Goal: Task Accomplishment & Management: Manage account settings

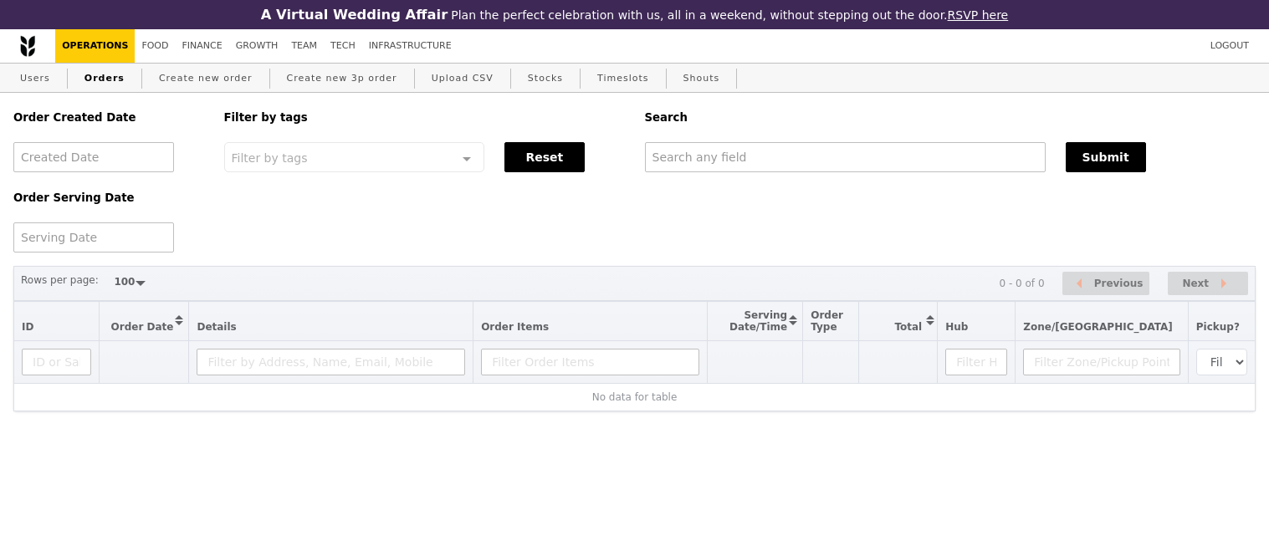
select select "100"
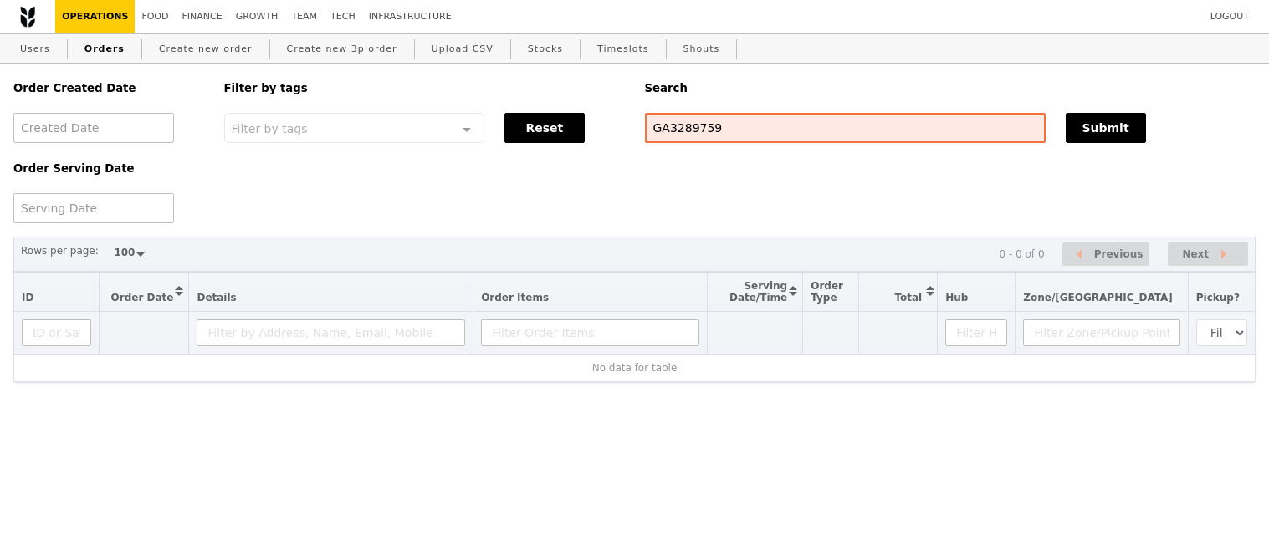
select select "100"
click at [1077, 131] on button "Submit" at bounding box center [1106, 128] width 80 height 30
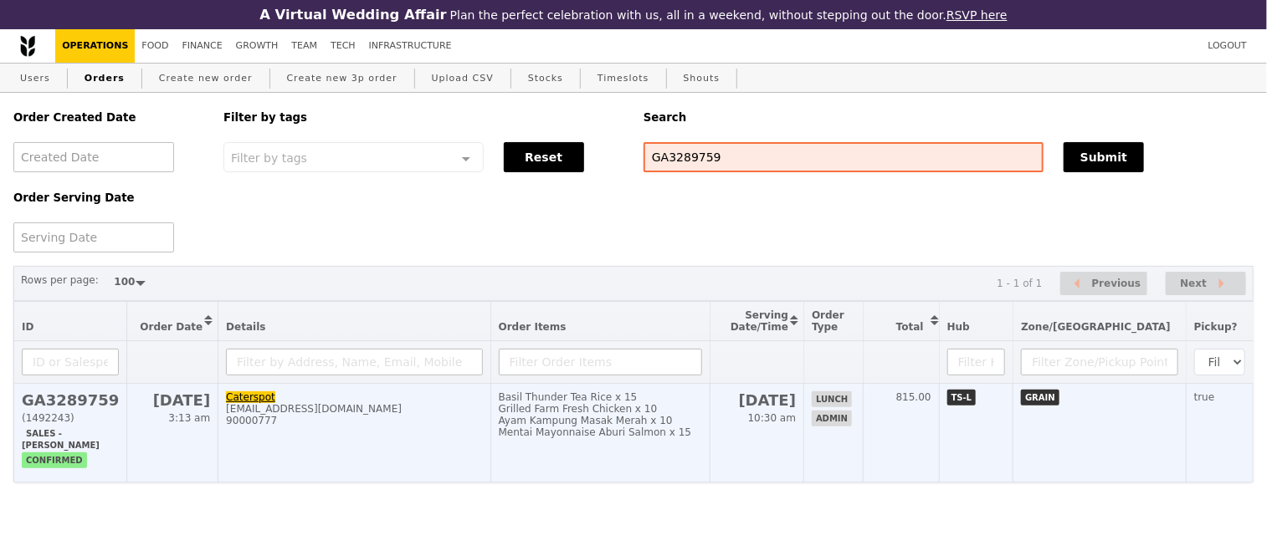
click at [50, 409] on h2 "GA3289759" at bounding box center [70, 401] width 97 height 18
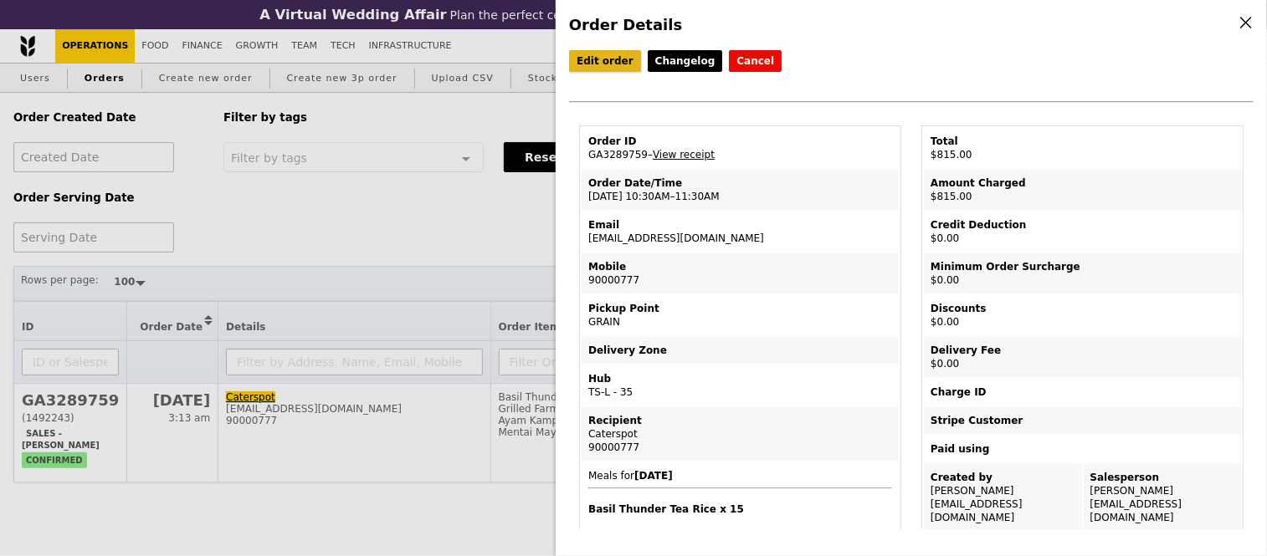
click at [603, 56] on link "Edit order" at bounding box center [605, 61] width 72 height 22
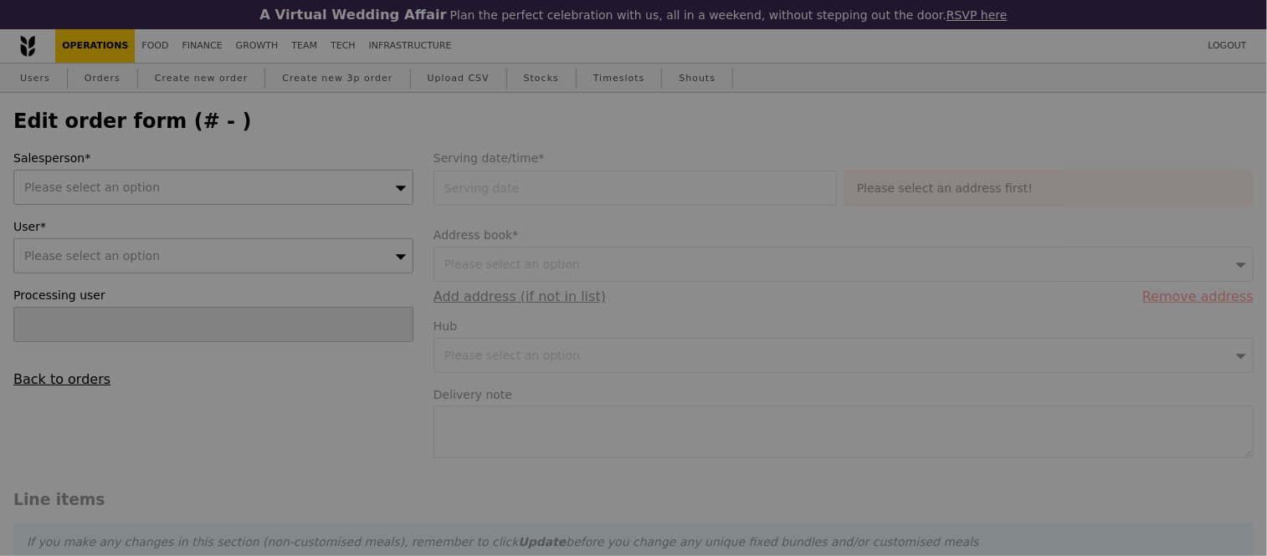
type input "Jhoana Castillo"
type input "22 Sep 2025"
type textarea "Caterspot: U5CV-ZV62 Pickup time: 11AM"
type input "Loading..."
type input "815.00"
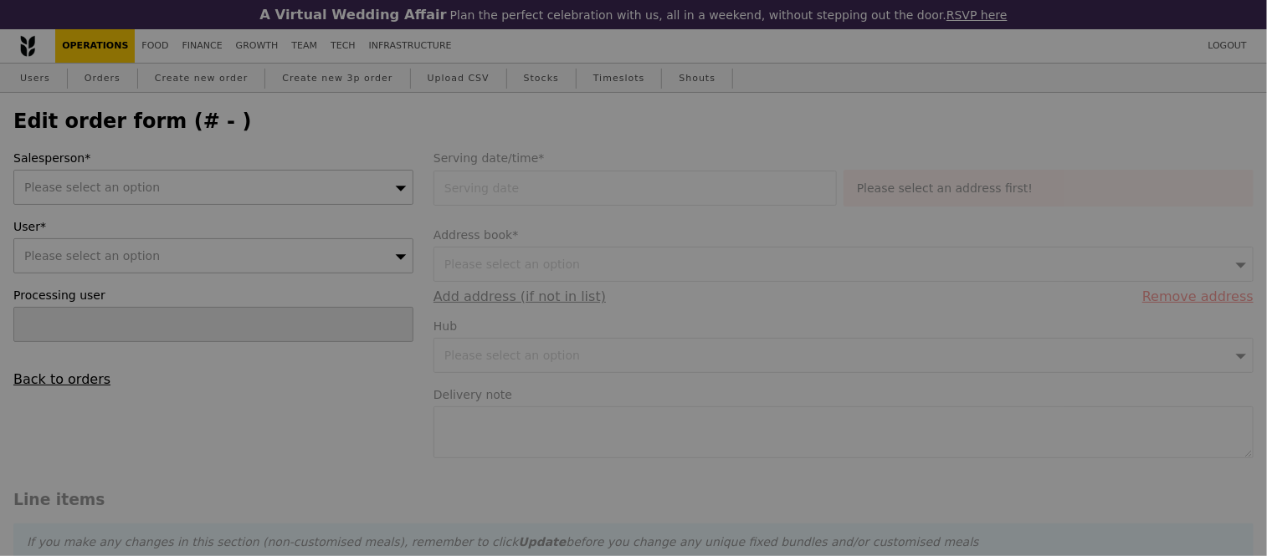
type input "815.00"
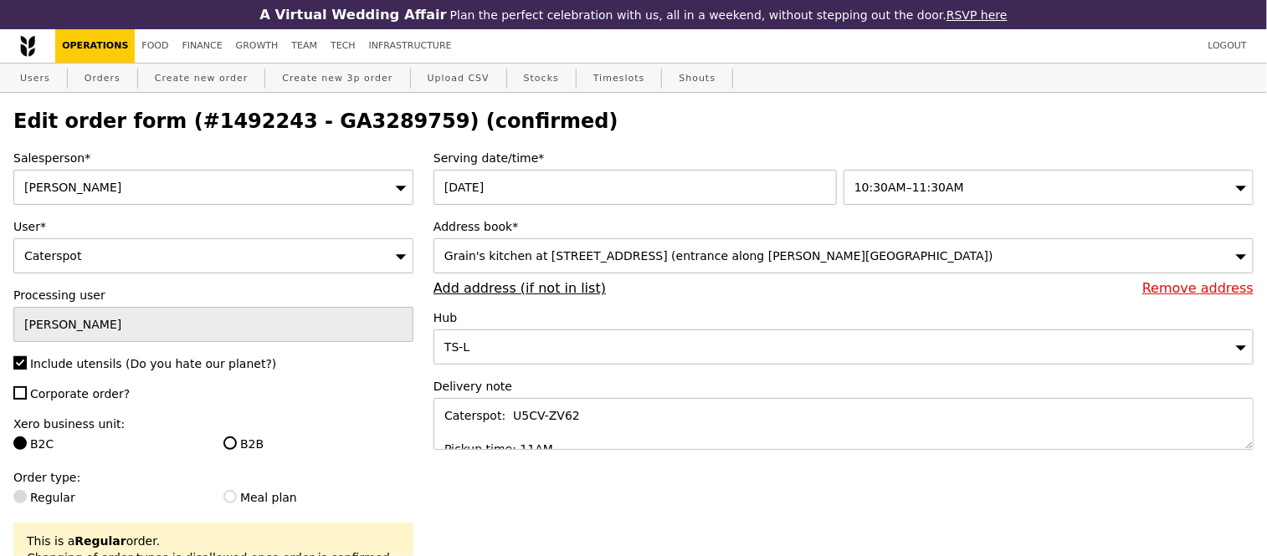
click at [161, 199] on div "Jhoana Castillo" at bounding box center [213, 187] width 400 height 35
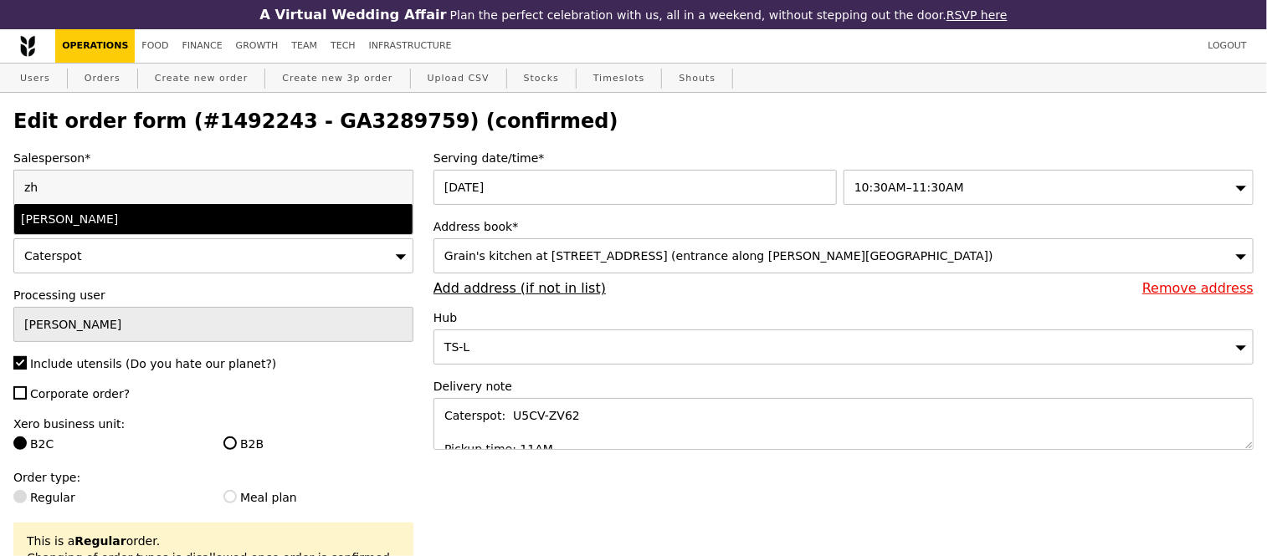
type input "zh"
click at [164, 213] on li "zhe yong" at bounding box center [213, 219] width 398 height 30
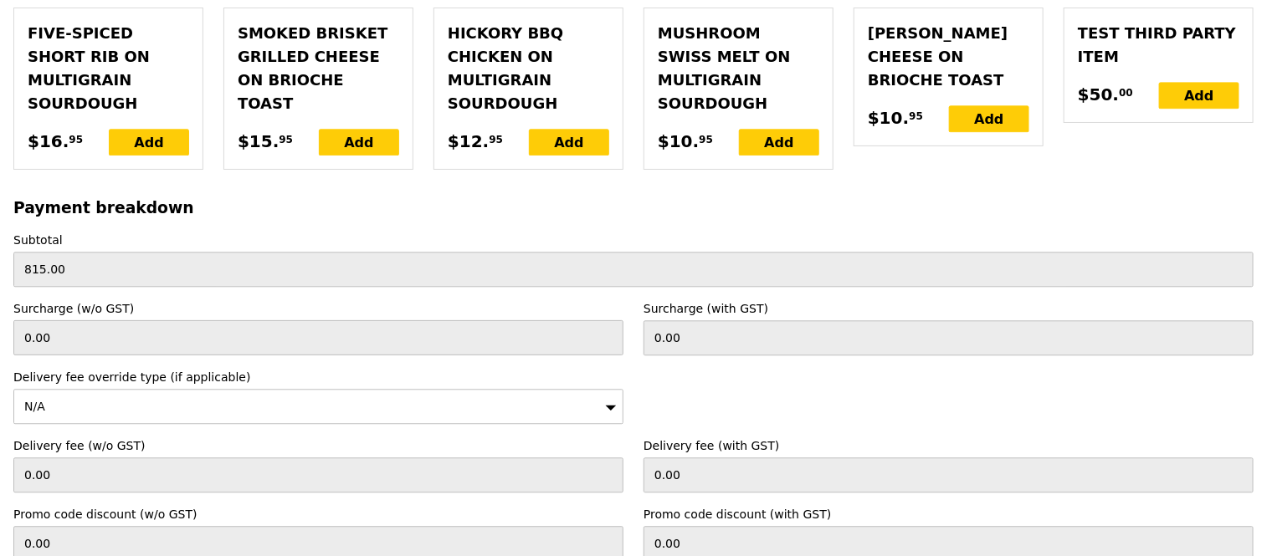
scroll to position [4557, 0]
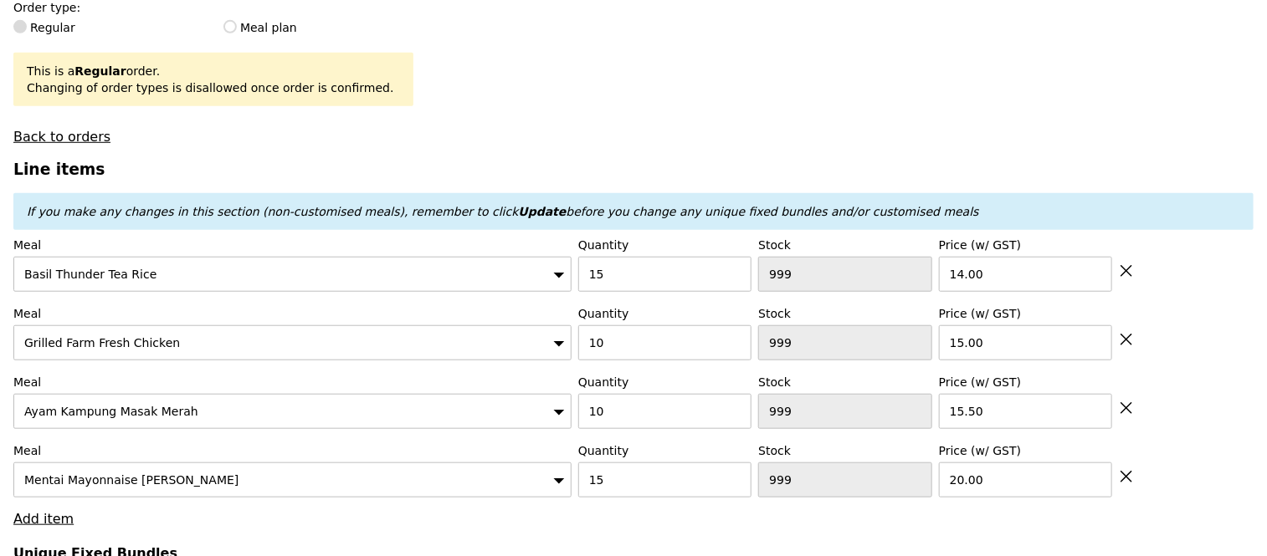
type input "Update"
type input "475"
type input "446"
type input "486"
type input "472"
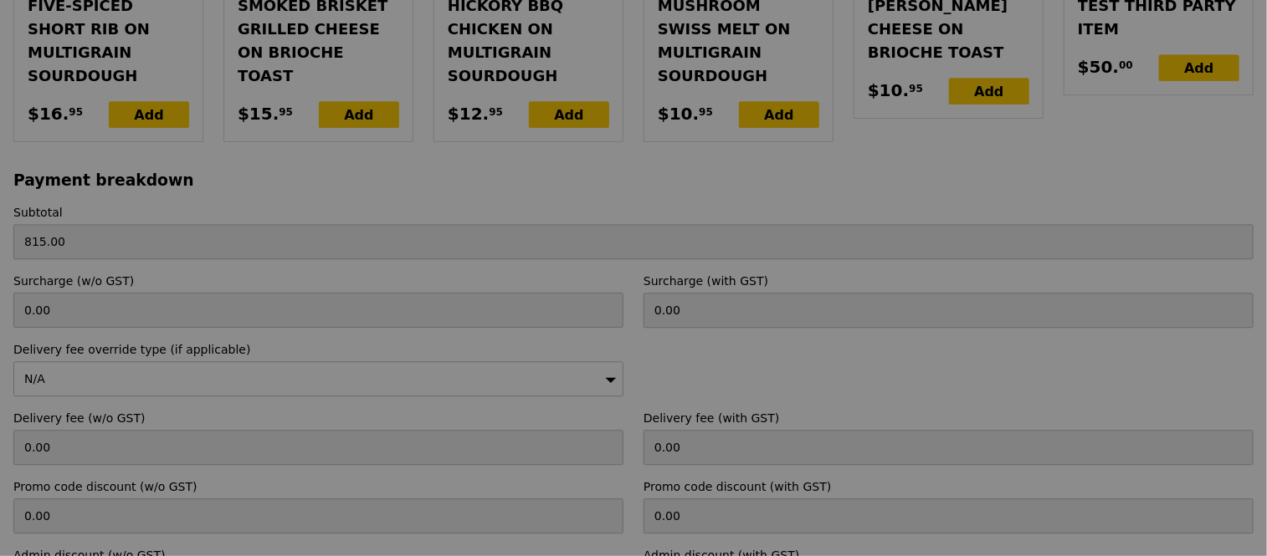
type input "Update"
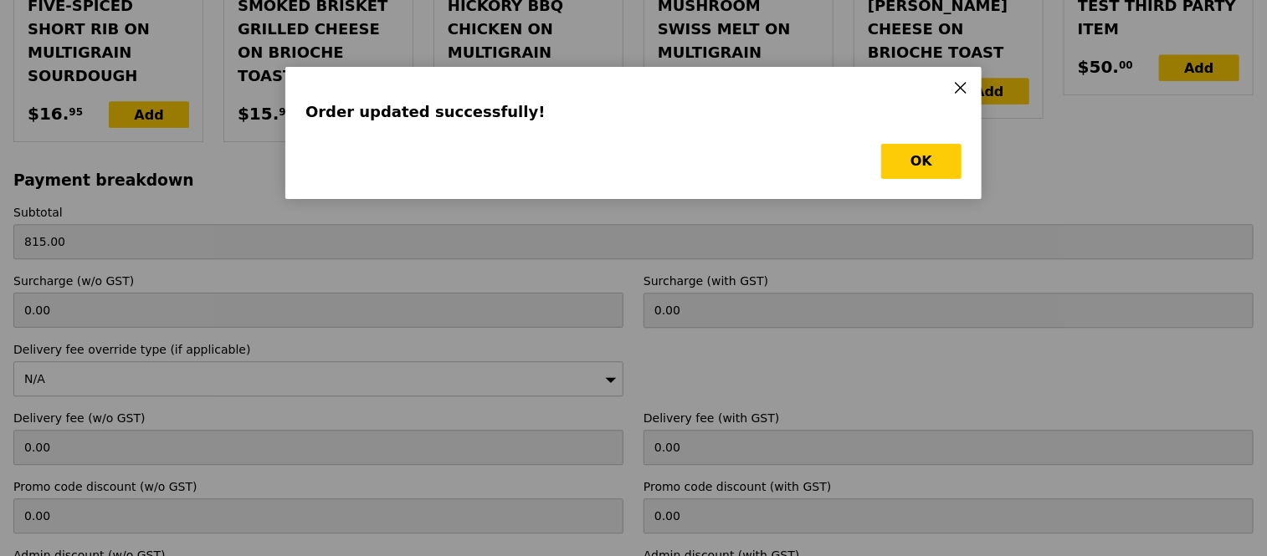
scroll to position [0, 0]
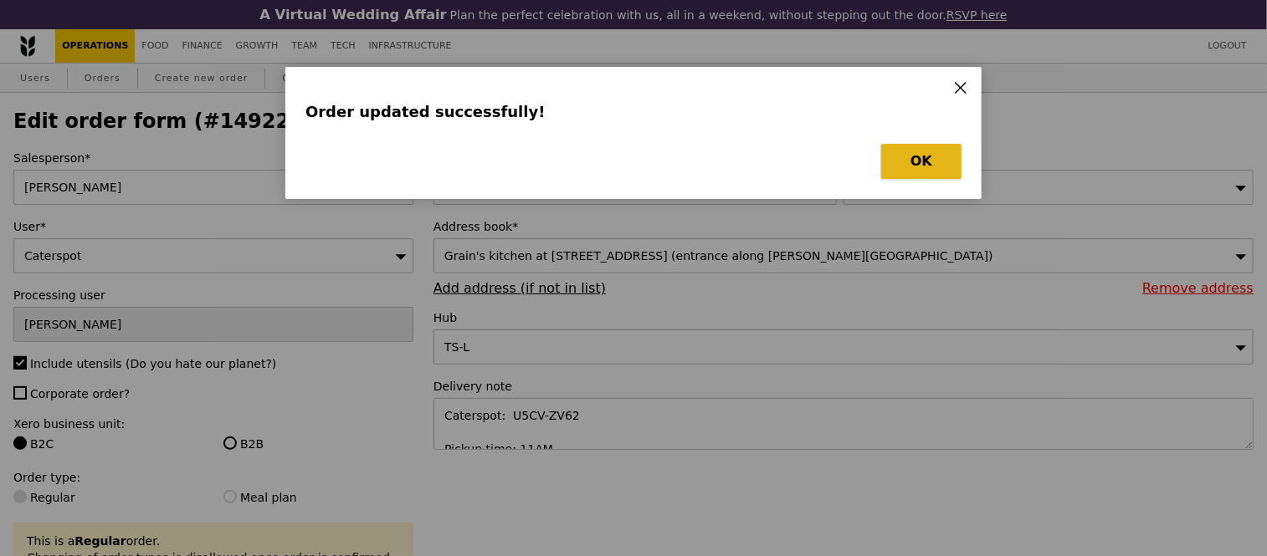
click at [902, 161] on button "OK" at bounding box center [921, 161] width 80 height 35
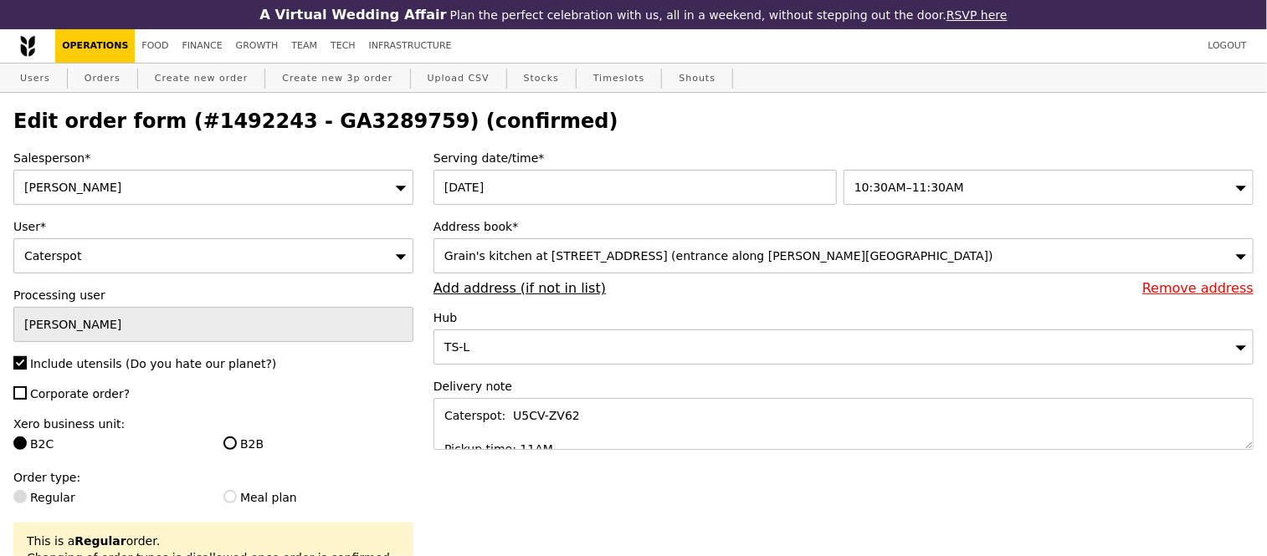
select select "100"
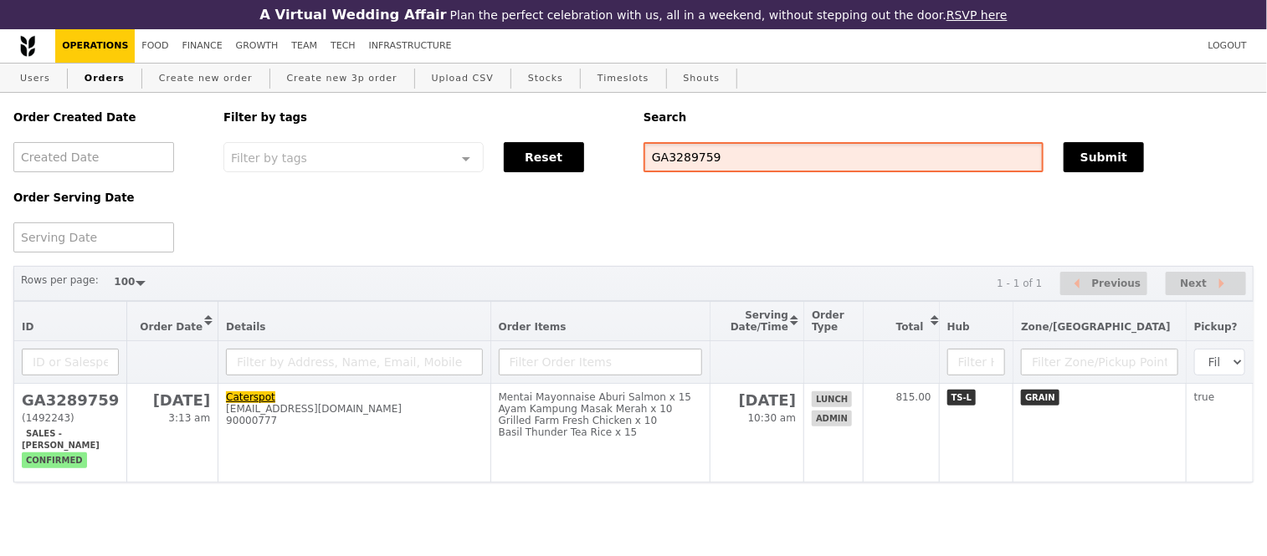
click at [678, 168] on input "GA3289759" at bounding box center [843, 157] width 400 height 30
paste input "alyssa.ng@tr.shiseido.com"
type input "alyssa.ng@tr.shiseido.com"
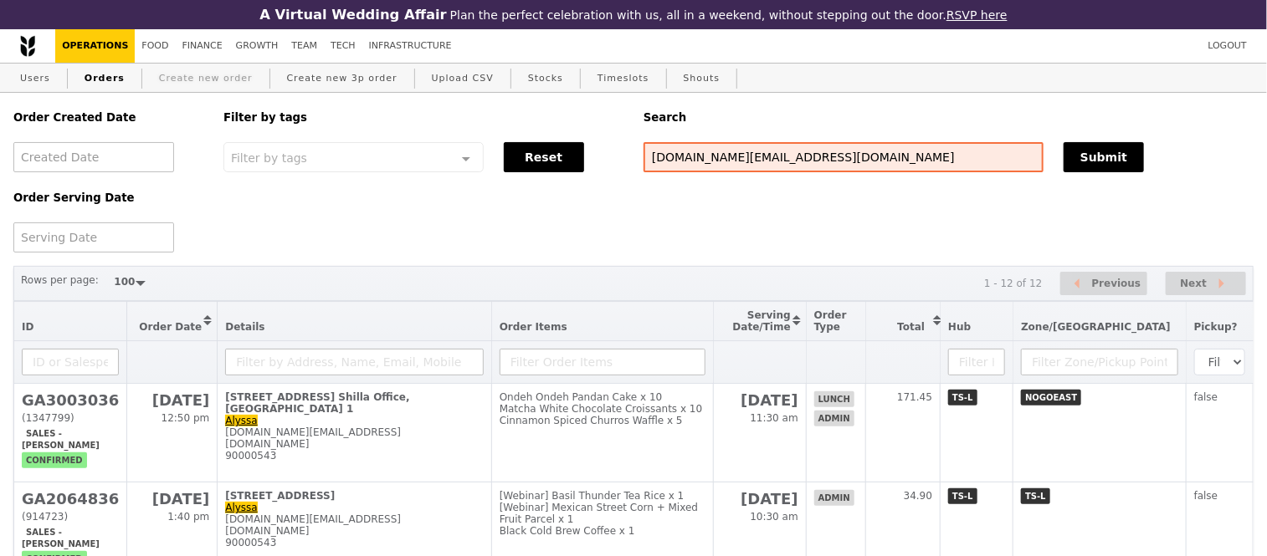
click at [166, 82] on link "Create new order" at bounding box center [205, 79] width 107 height 30
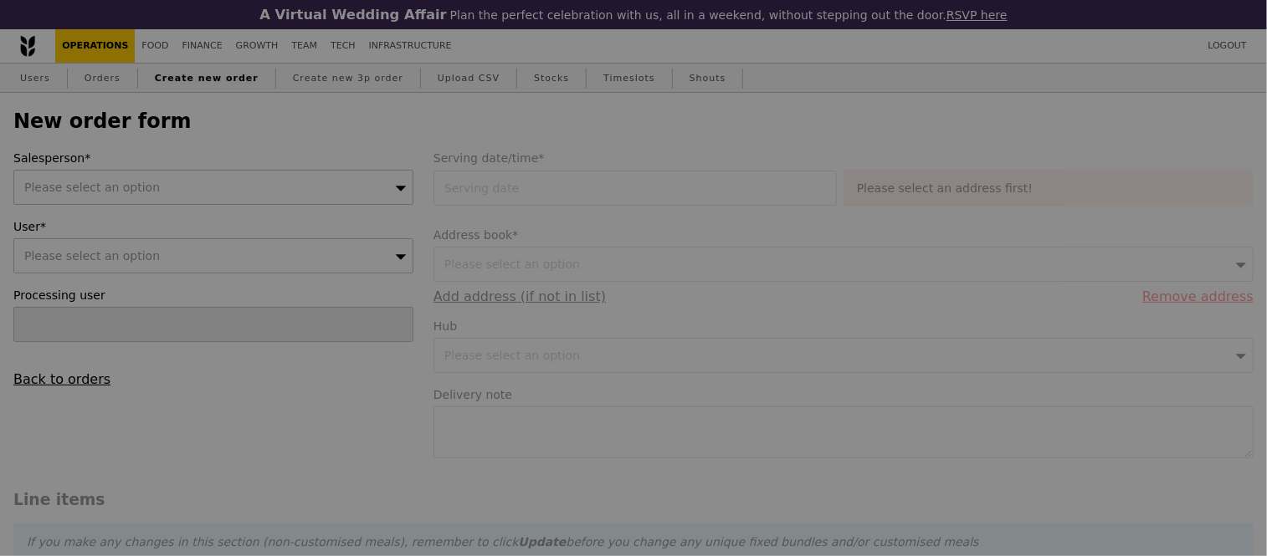
type input "Confirm"
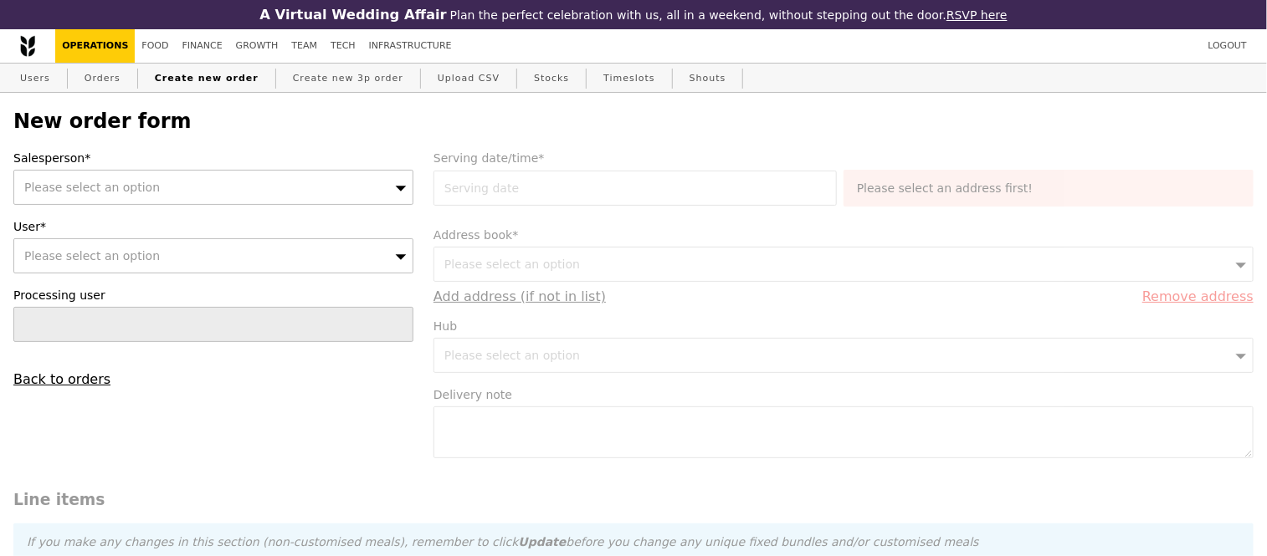
click at [111, 202] on div "Please select an option" at bounding box center [213, 187] width 400 height 35
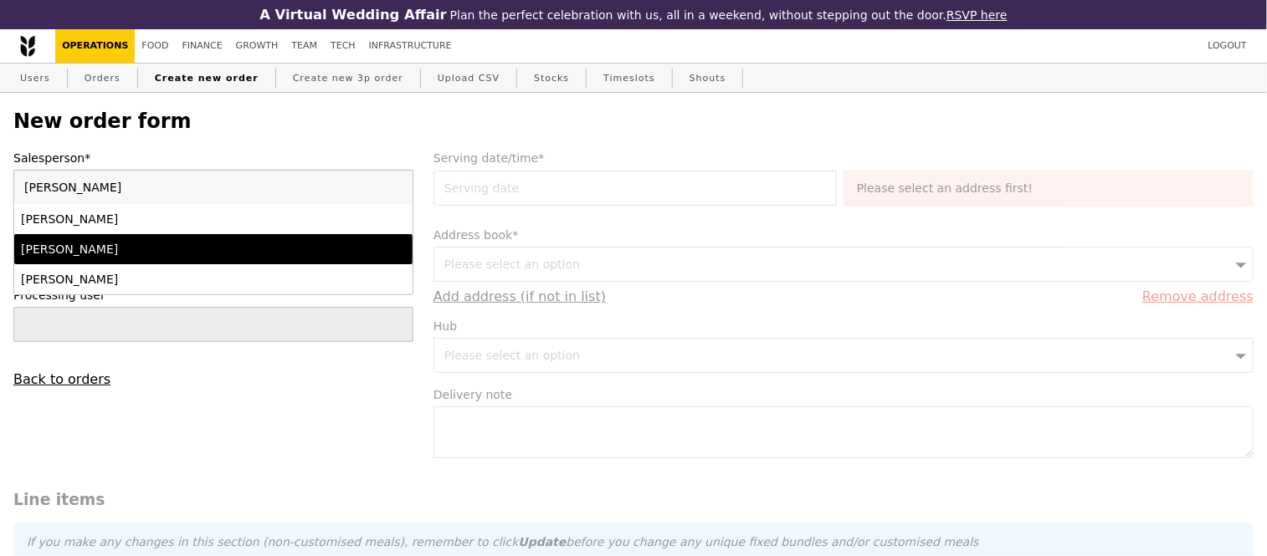
type input "sam"
click at [154, 243] on li "Samantha" at bounding box center [213, 249] width 398 height 30
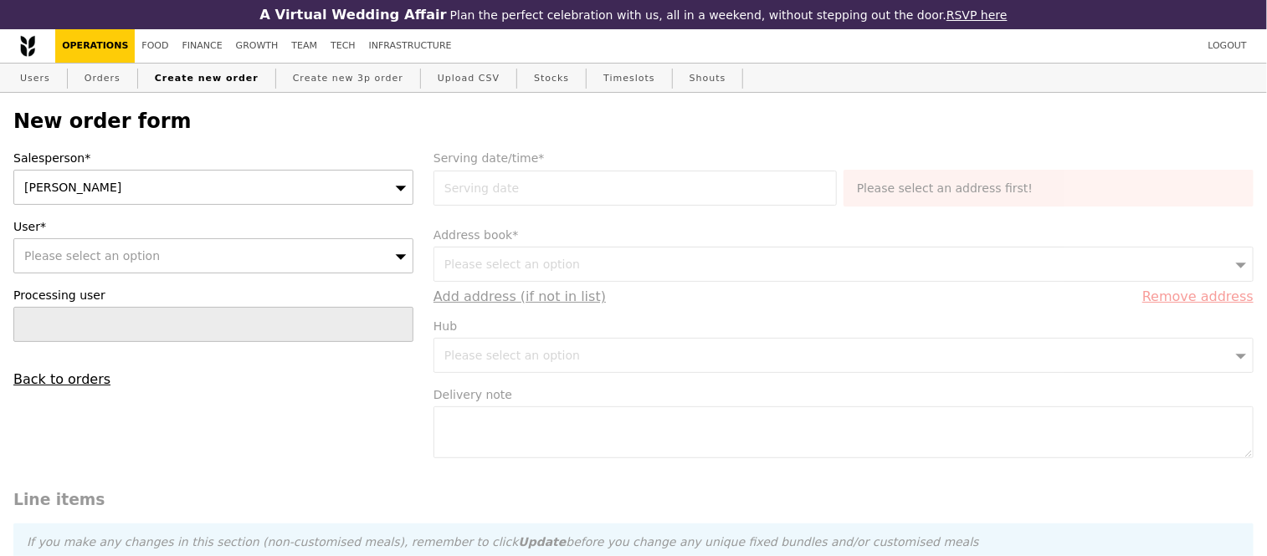
click at [207, 251] on div "Please select an option" at bounding box center [213, 255] width 400 height 35
type input "alyssa.ng@tr.shiseido.com"
type input "Confirm"
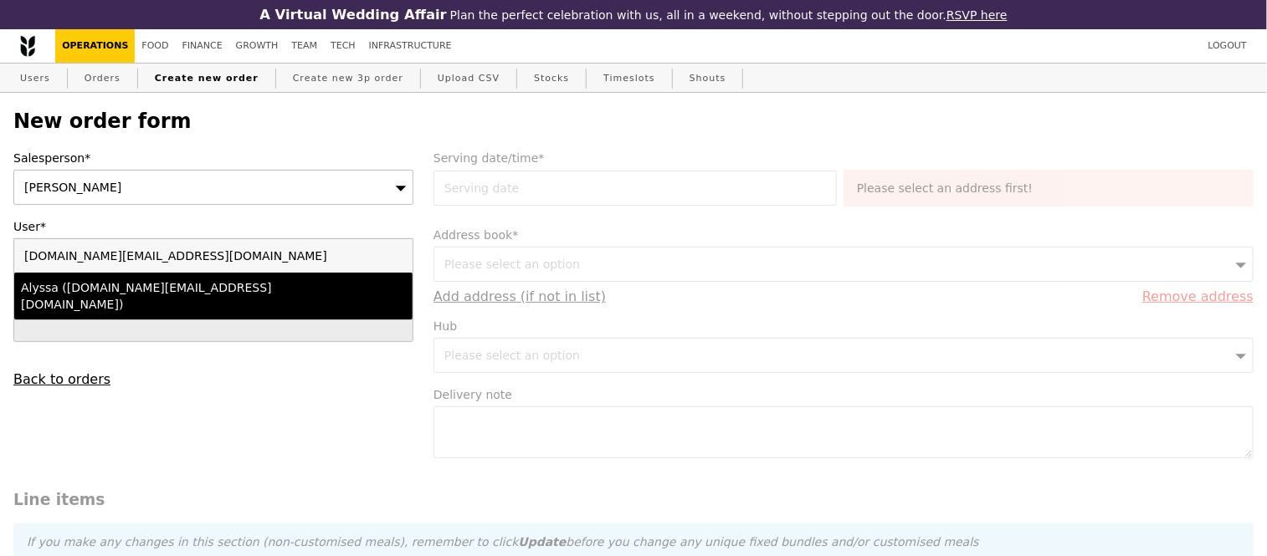
type input "alyssa.ng@tr.shiseido.com"
click at [259, 289] on div "Alyssa (alyssa.ng@tr.shiseido.com)" at bounding box center [165, 295] width 289 height 33
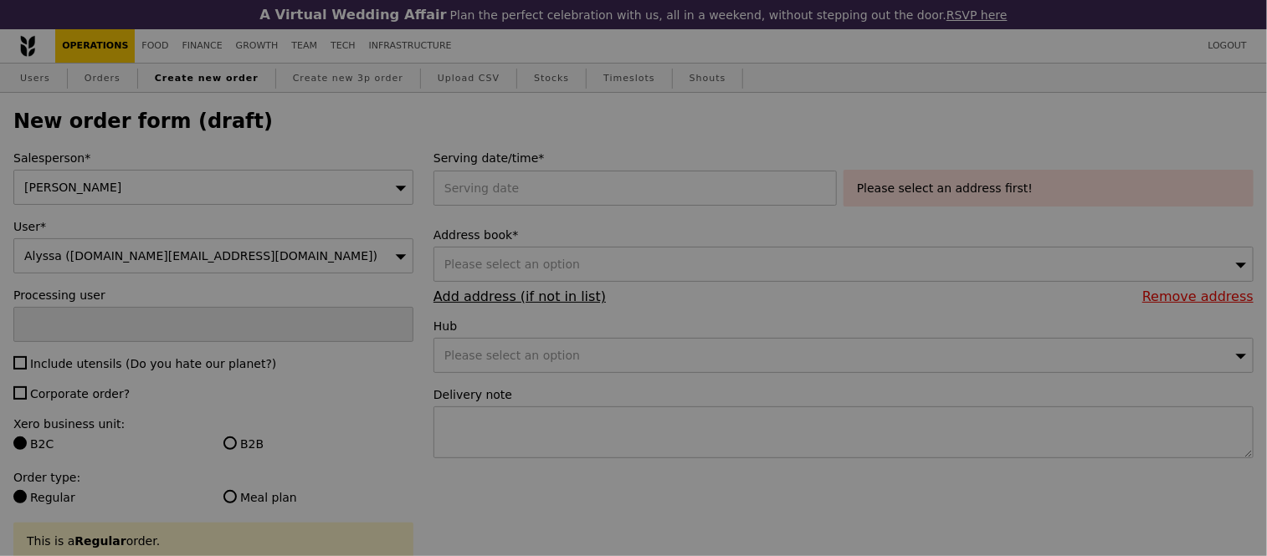
type input "Confirm"
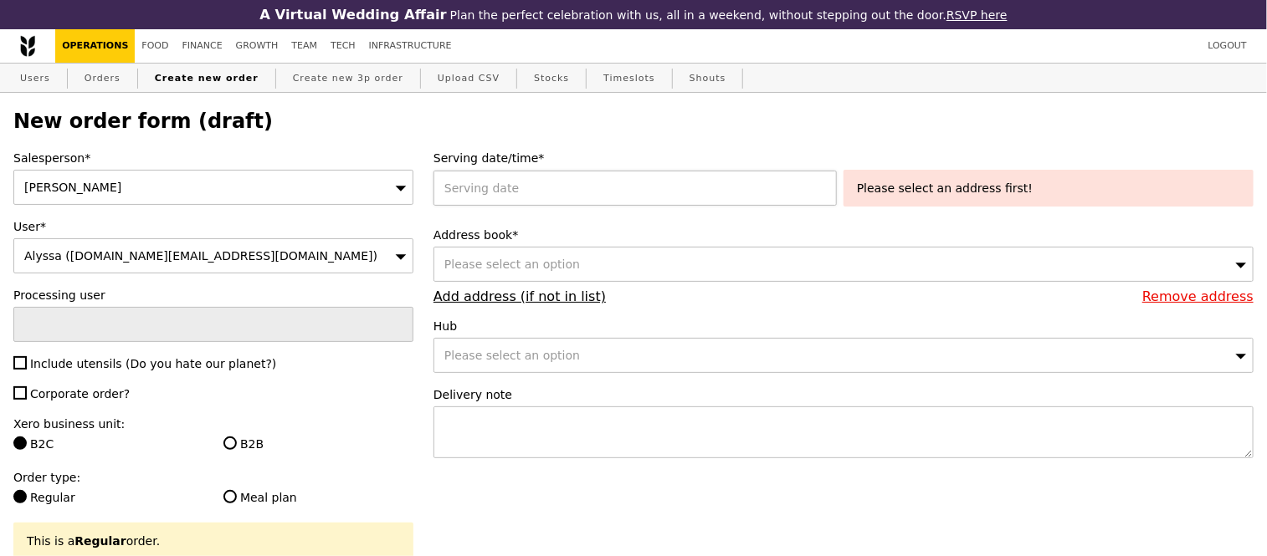
click at [494, 182] on div at bounding box center [638, 188] width 410 height 35
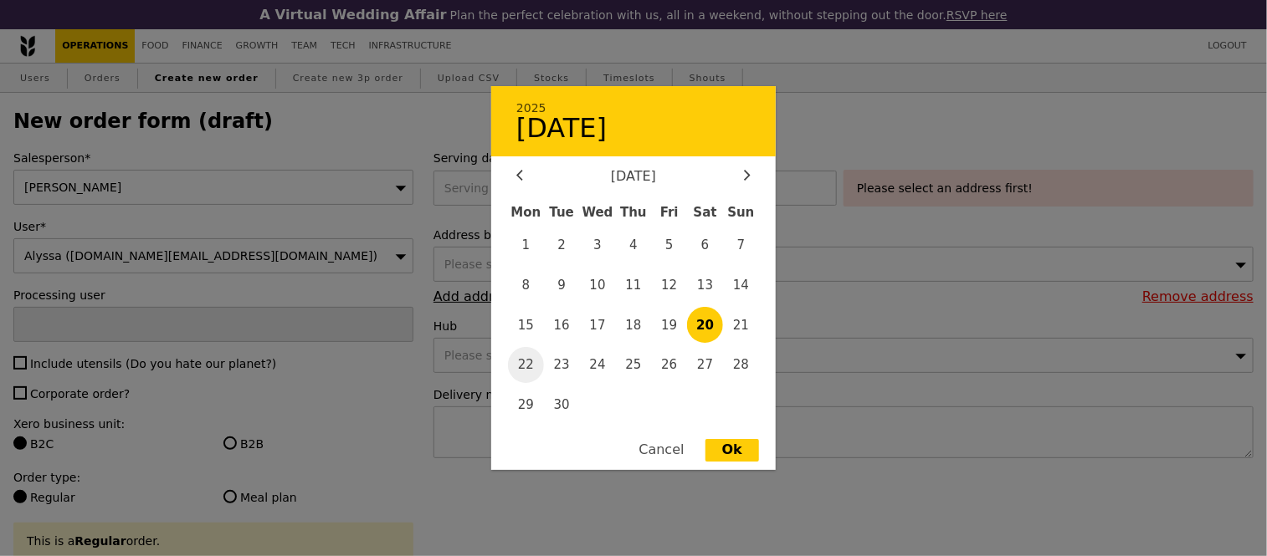
click at [529, 364] on span "22" at bounding box center [526, 365] width 36 height 36
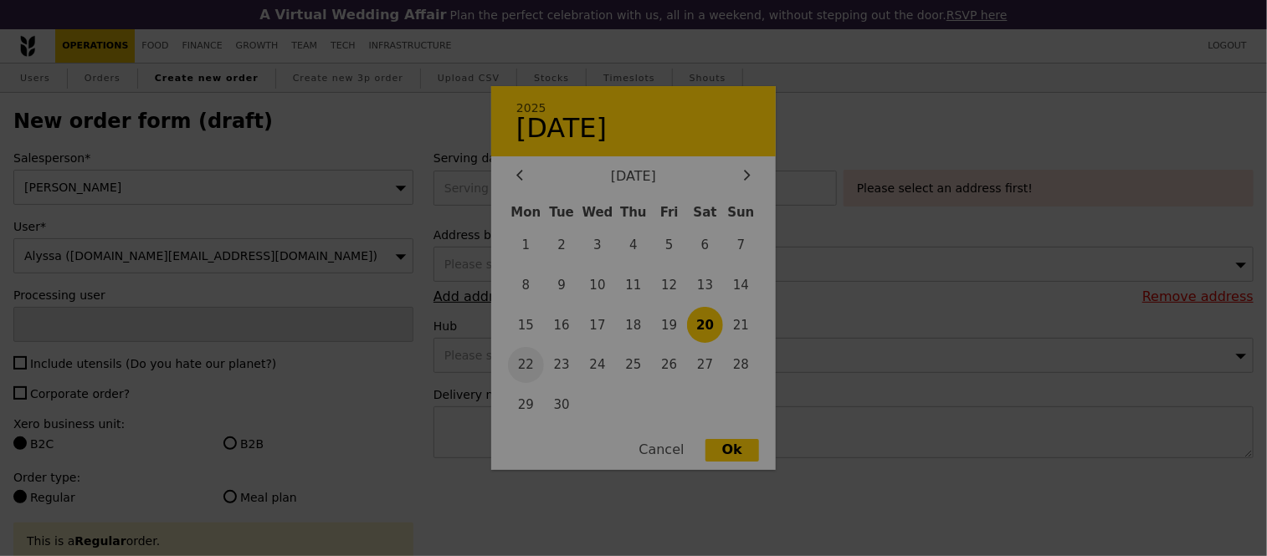
type input "22 Sep 2025"
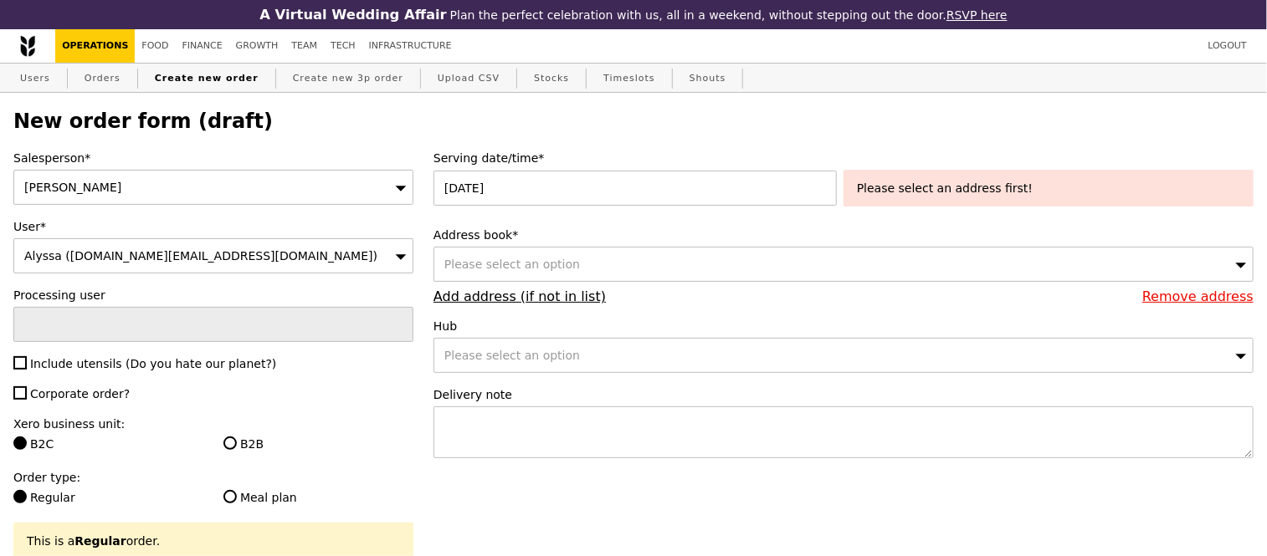
type input "Confirm"
click at [503, 258] on div "Please select an option" at bounding box center [843, 264] width 820 height 35
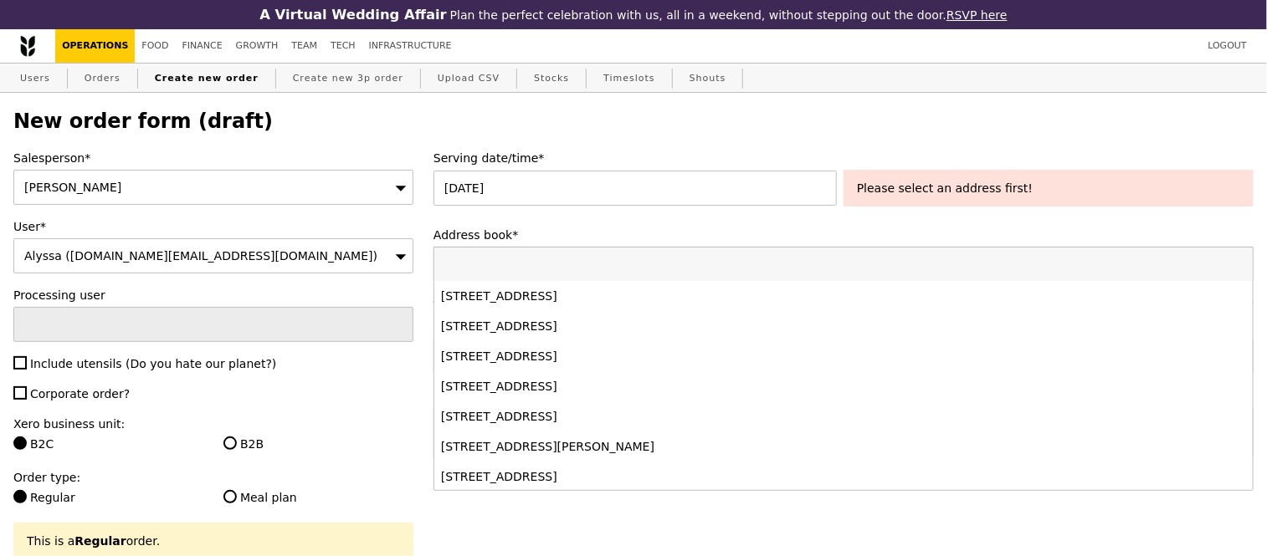
click at [579, 229] on div "Serving date/time* 22 Sep 2025 Please select an address first! Address book* Pl…" at bounding box center [843, 312] width 840 height 325
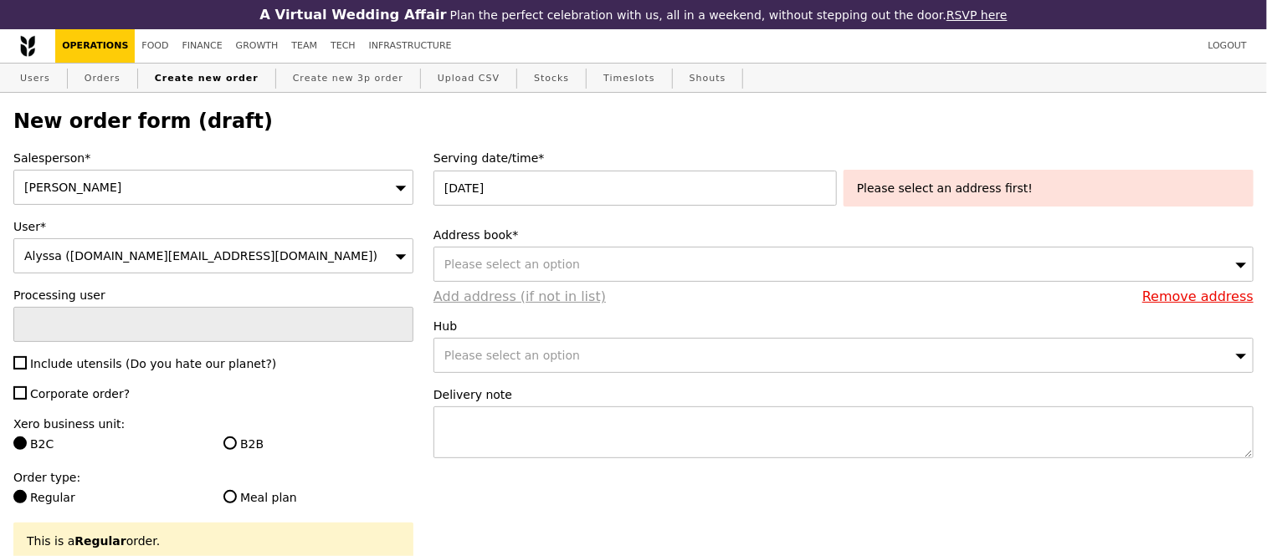
click at [551, 299] on link "Add address (if not in list)" at bounding box center [519, 297] width 172 height 16
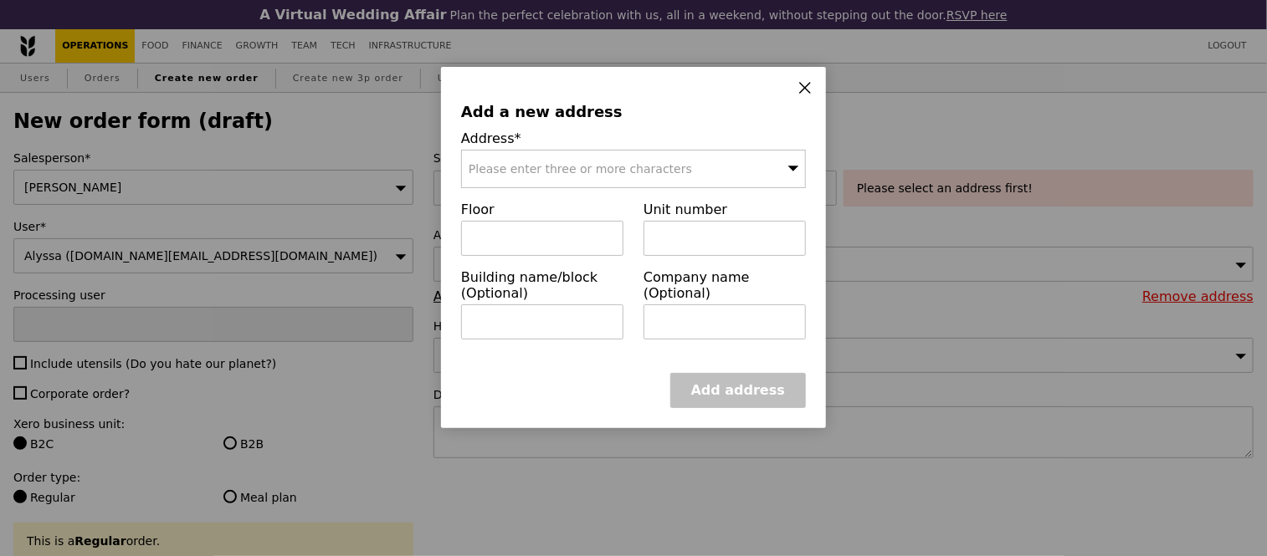
click at [530, 176] on span "Please enter three or more characters" at bounding box center [580, 168] width 223 height 13
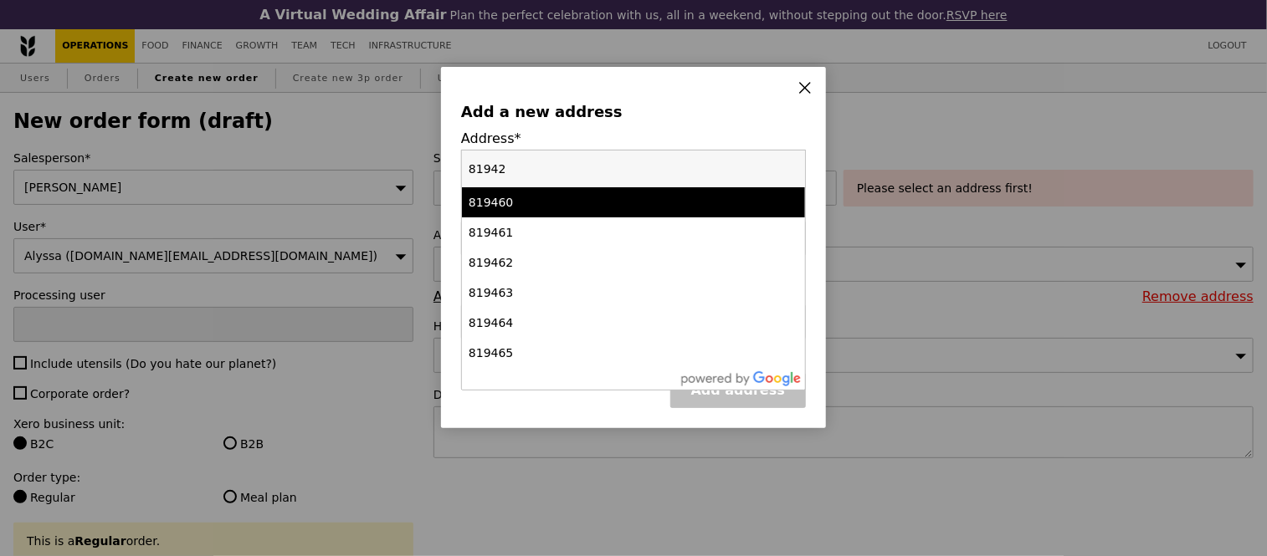
click at [663, 173] on input "81942" at bounding box center [633, 169] width 343 height 37
type input "81942"
click at [632, 134] on label "Address*" at bounding box center [633, 139] width 345 height 16
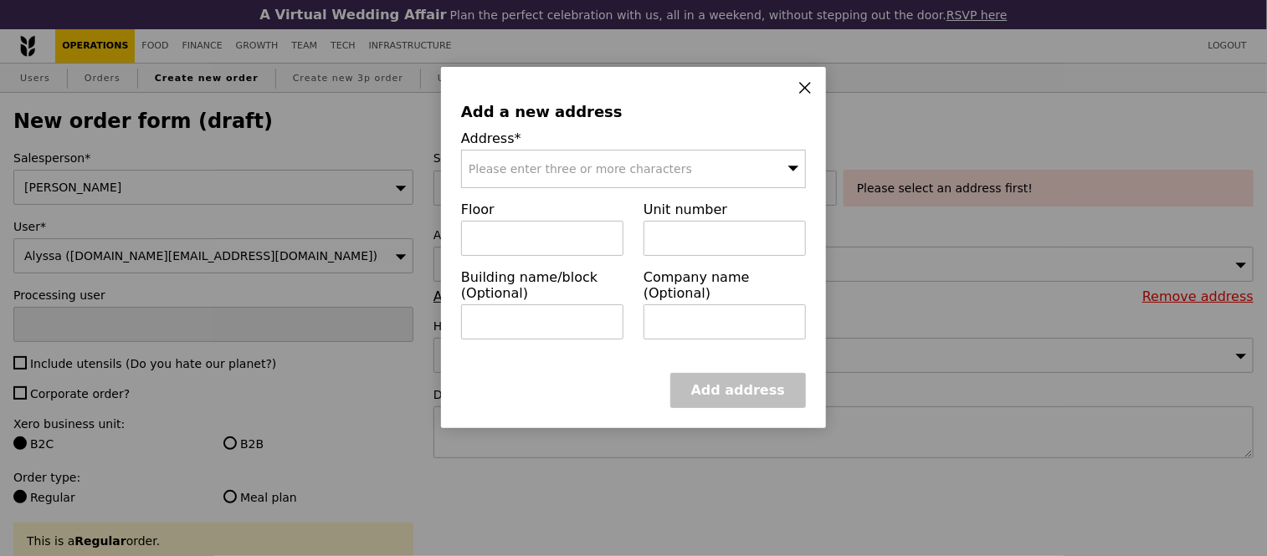
click at [525, 179] on div "Please enter three or more characters" at bounding box center [633, 169] width 345 height 38
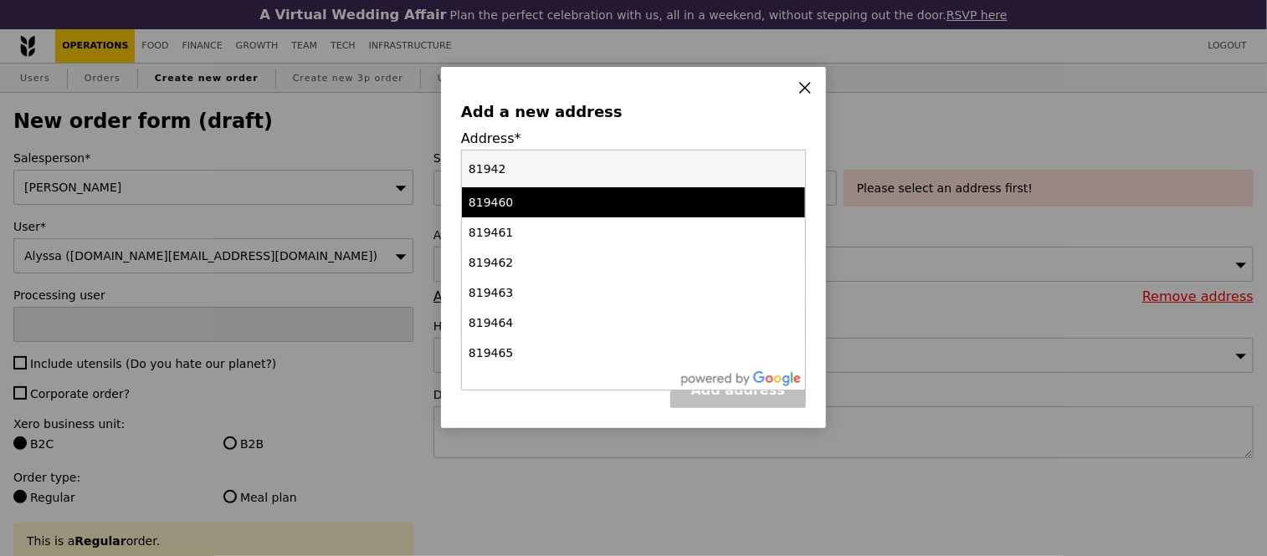
click at [525, 179] on input "81942" at bounding box center [633, 169] width 343 height 37
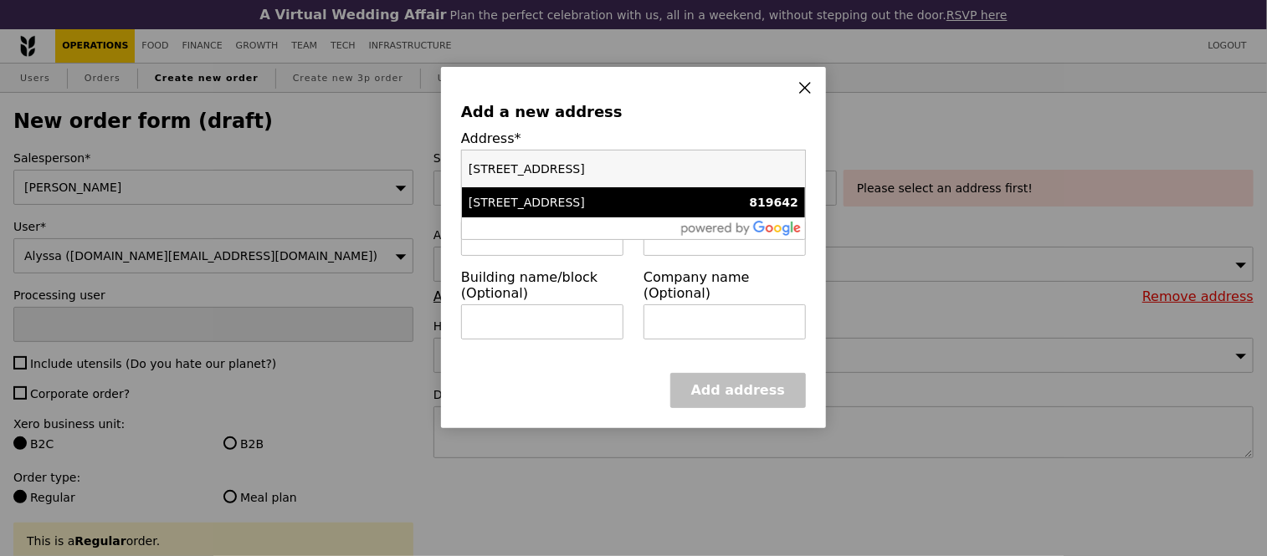
type input "80 Airport Boulevard"
click at [559, 202] on div "80 Airport Boulevard" at bounding box center [593, 202] width 248 height 17
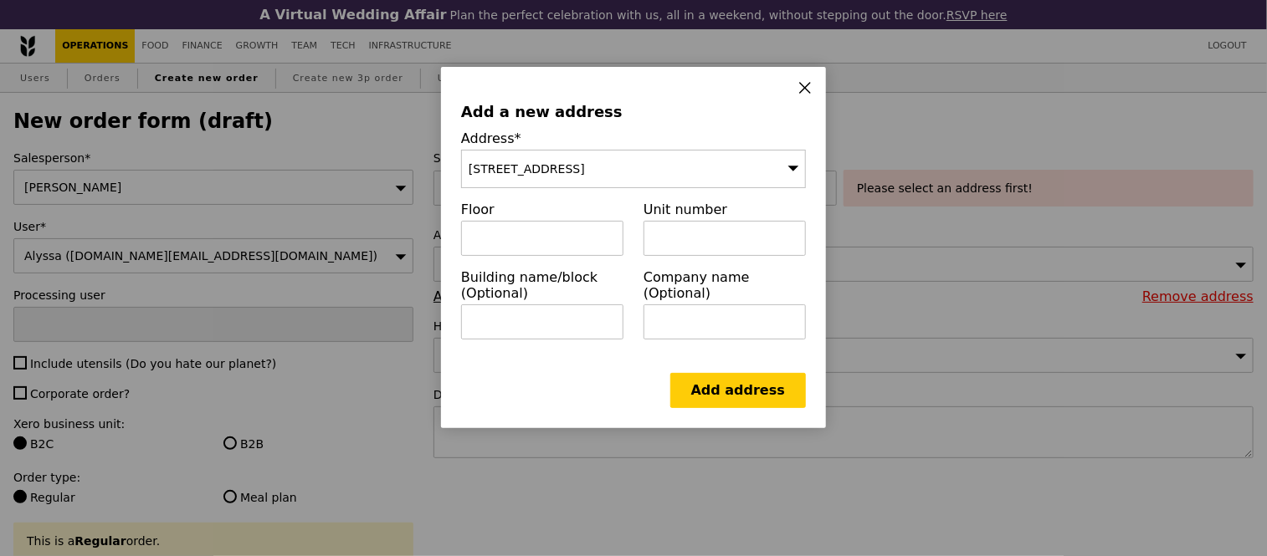
click at [582, 173] on div "80 Airport Boulevard" at bounding box center [633, 169] width 345 height 38
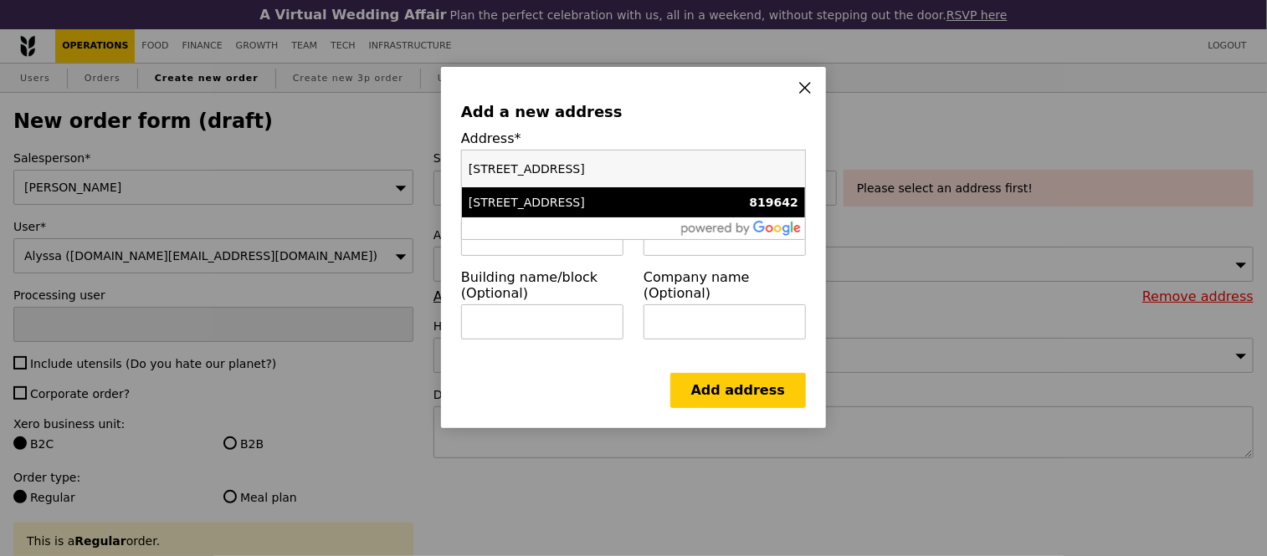
click at [663, 131] on label "Address*" at bounding box center [633, 139] width 345 height 16
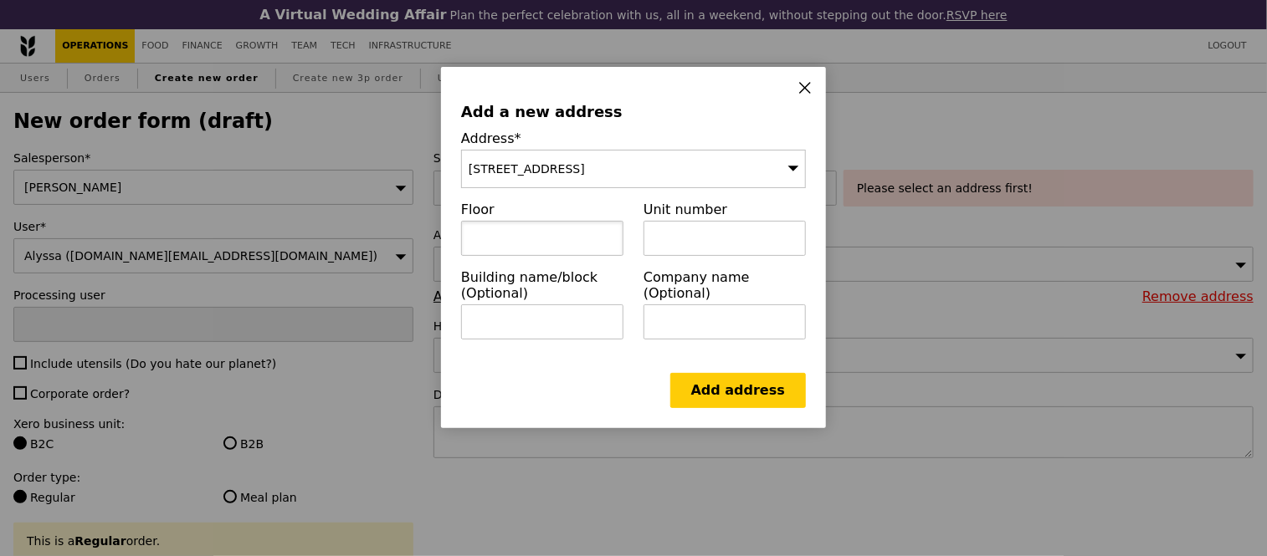
click at [524, 235] on input "text" at bounding box center [542, 238] width 162 height 35
type input "03"
click at [688, 232] on input "text" at bounding box center [724, 238] width 162 height 35
paste input "Changi Airport Terminal 1"
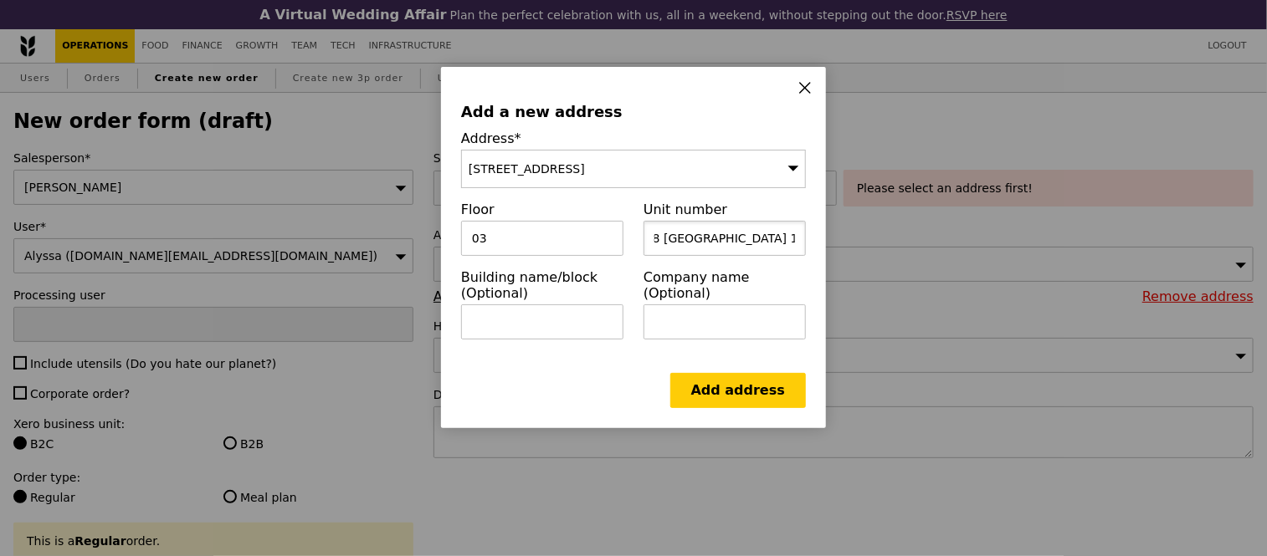
type input "108 Changi Airport Terminal 1"
click at [561, 386] on div "Add address" at bounding box center [633, 390] width 345 height 35
click at [771, 406] on link "Add address" at bounding box center [738, 390] width 136 height 35
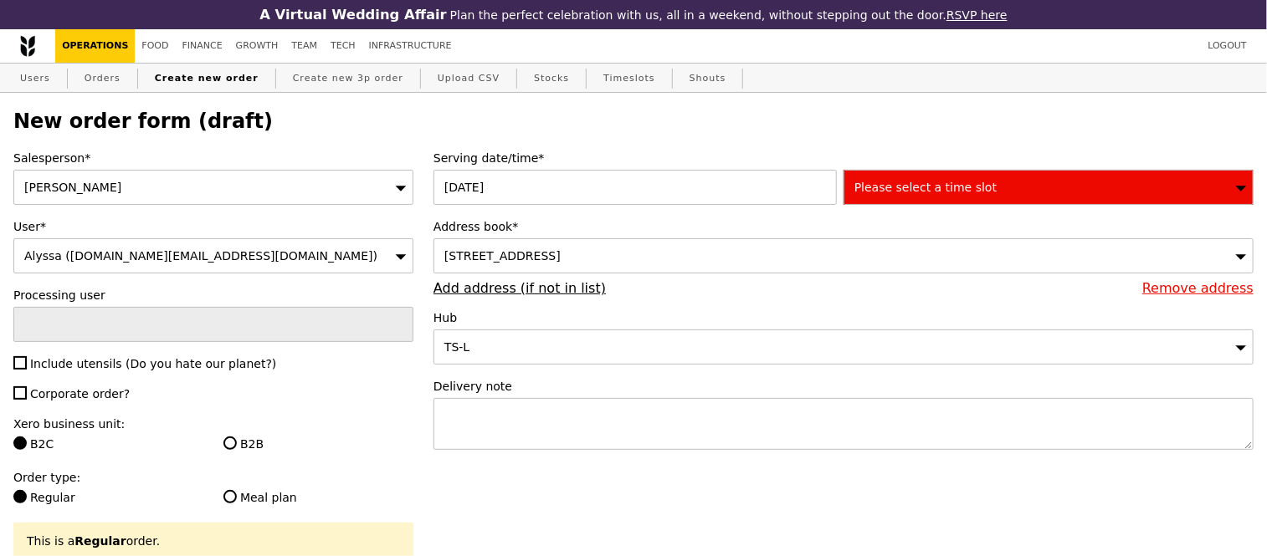
click at [909, 189] on span "Please select a time slot" at bounding box center [925, 187] width 142 height 13
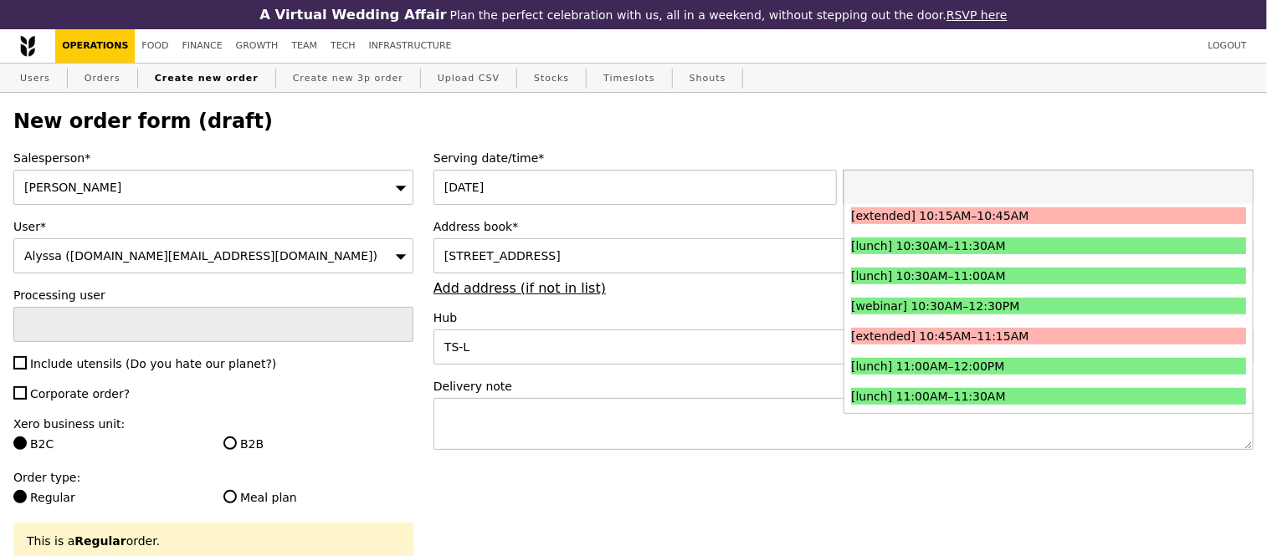
scroll to position [402, 0]
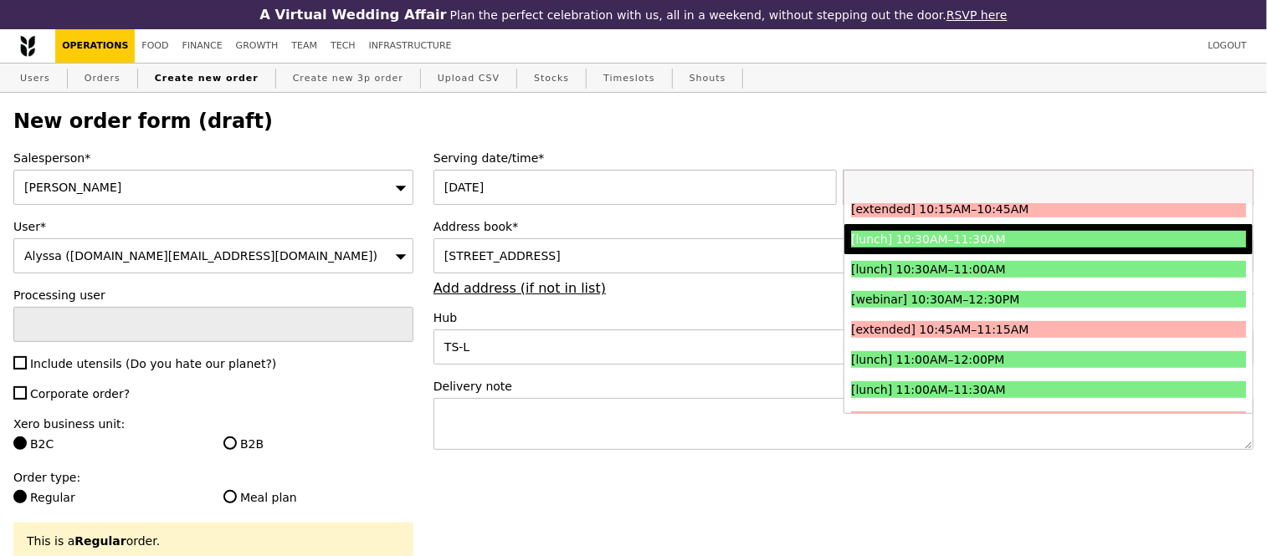
click at [1055, 241] on div "[lunch] 10:30AM–11:30AM" at bounding box center [999, 239] width 296 height 17
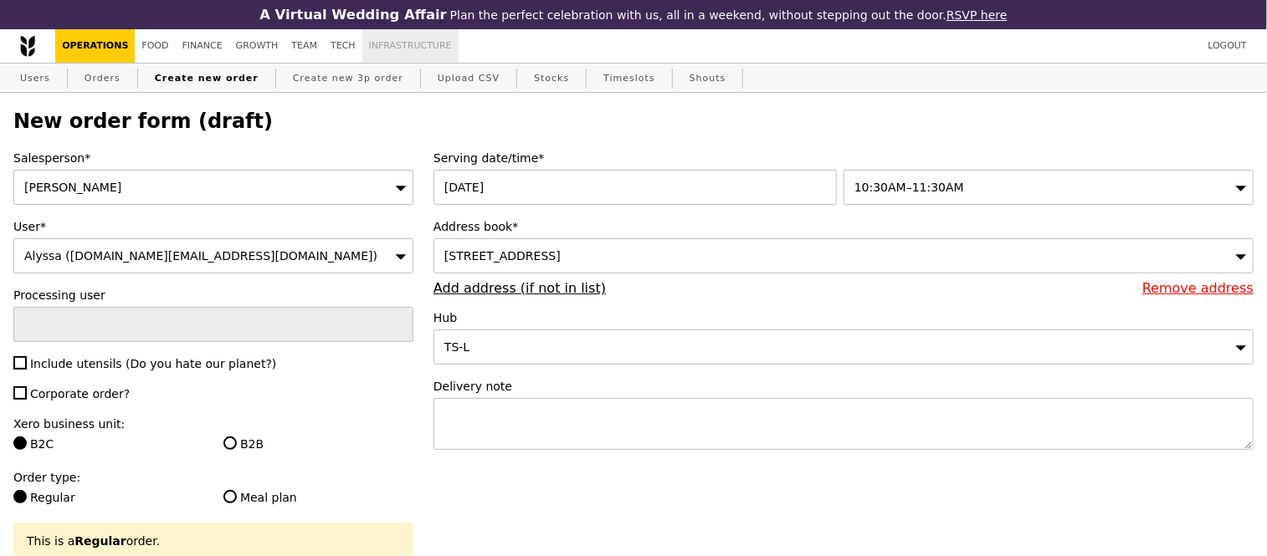
type input "Confirm"
click at [604, 442] on textarea at bounding box center [843, 424] width 820 height 52
paste textarea "Deliver at 11.30am"
type textarea "Deliver at 11.30am"
click at [18, 369] on input "Include utensils (Do you hate our planet?)" at bounding box center [19, 362] width 13 height 13
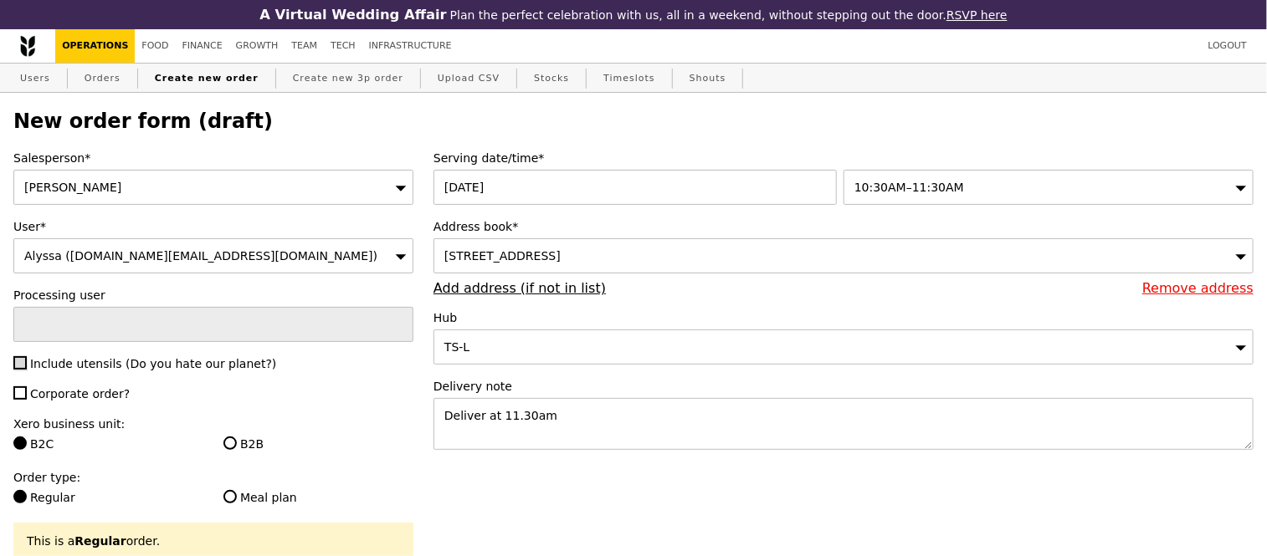
checkbox input "true"
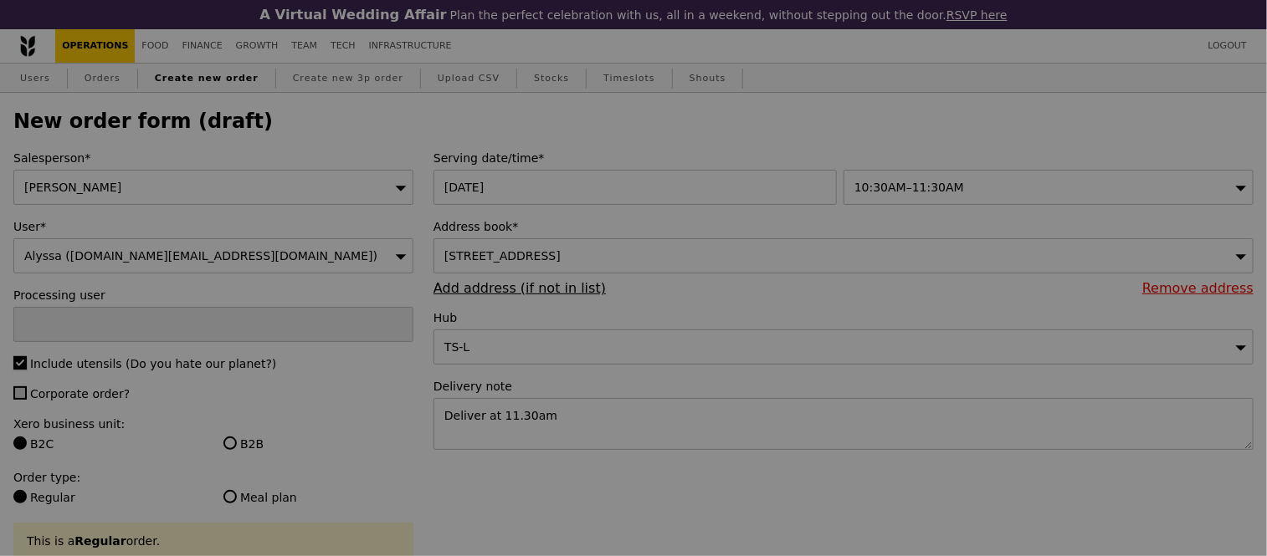
type input "Confirm"
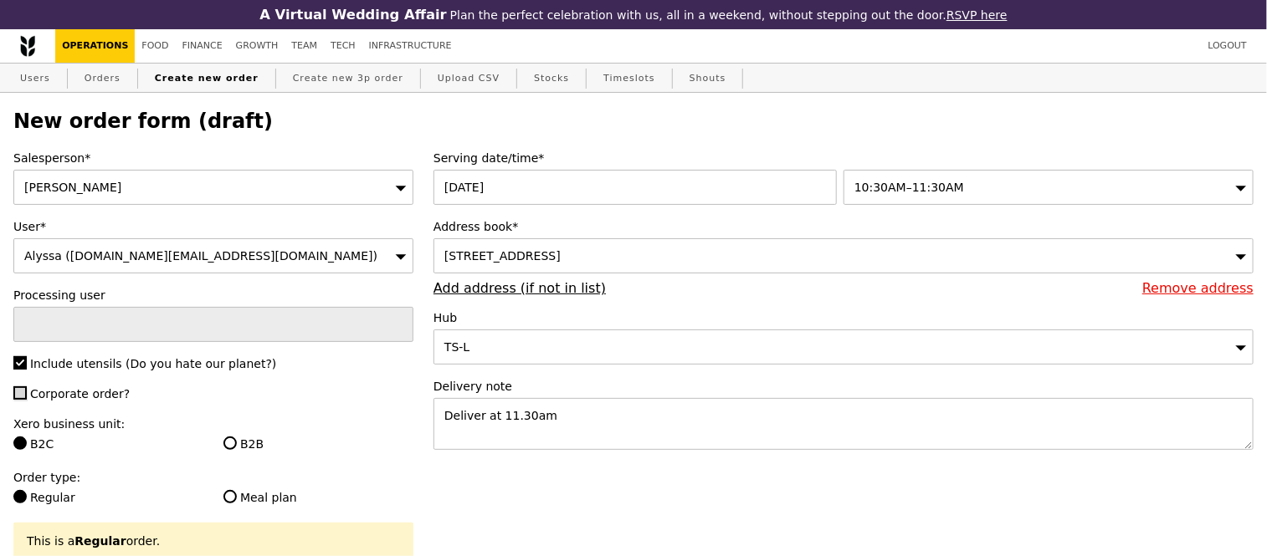
click at [18, 398] on input "Corporate order?" at bounding box center [19, 393] width 13 height 13
checkbox input "true"
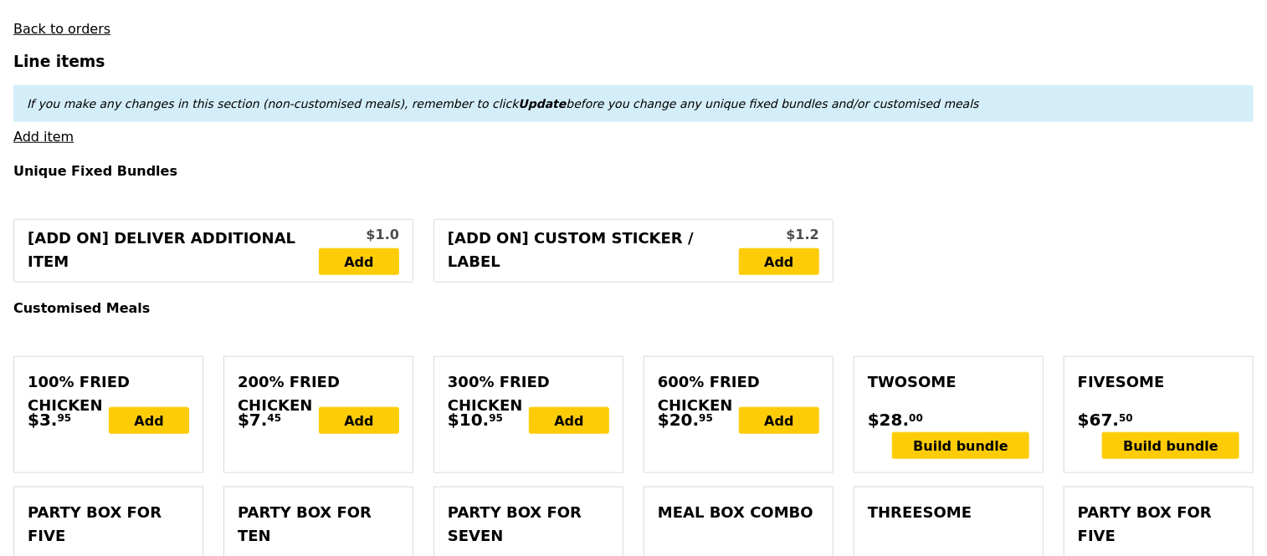
scroll to position [673, 0]
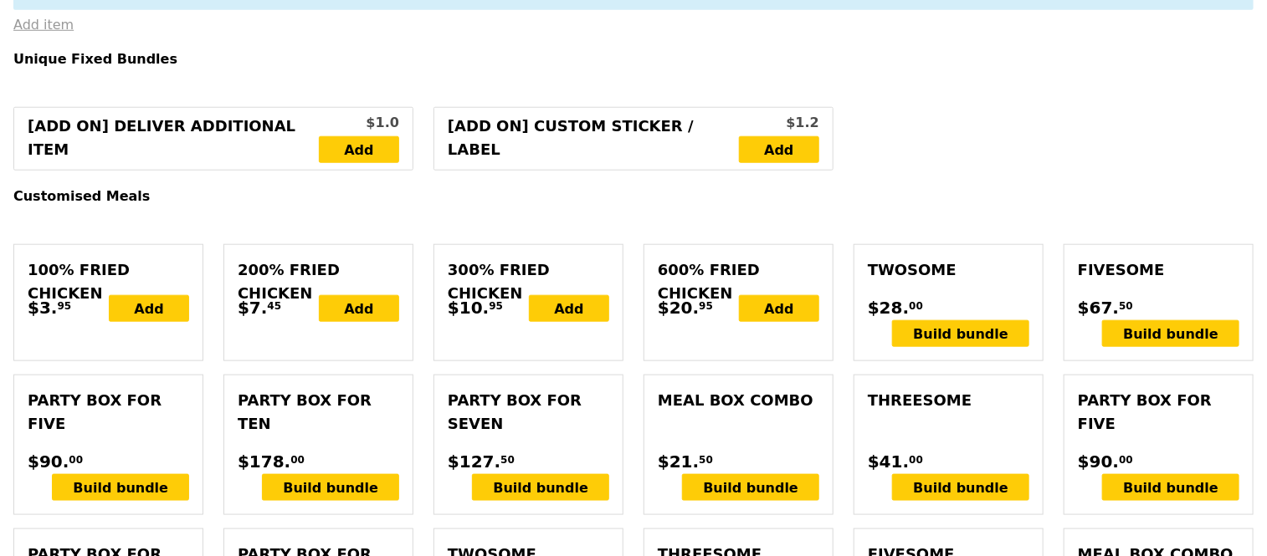
click at [44, 33] on link "Add item" at bounding box center [43, 25] width 60 height 16
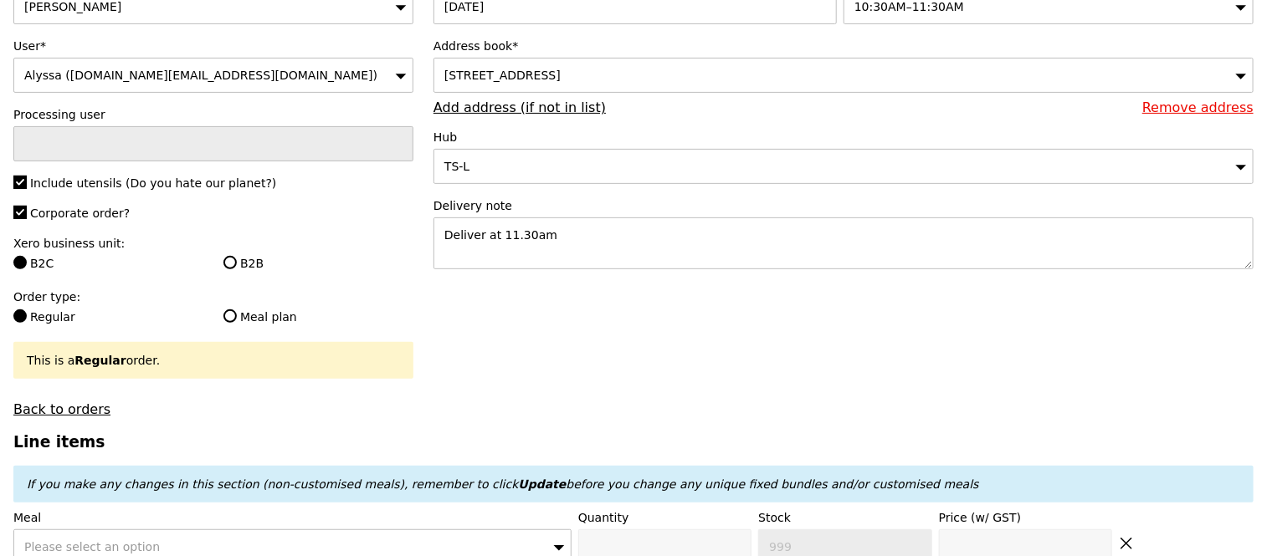
scroll to position [174, 0]
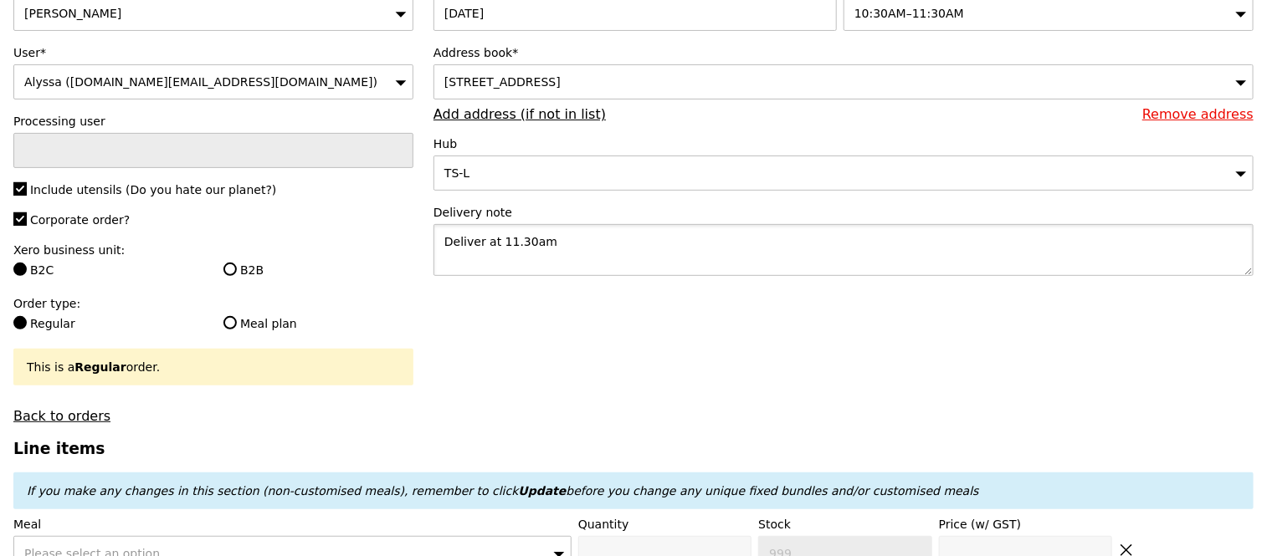
click at [571, 259] on textarea "Deliver at 11.30am" at bounding box center [843, 250] width 820 height 52
paste textarea "8518 0977"
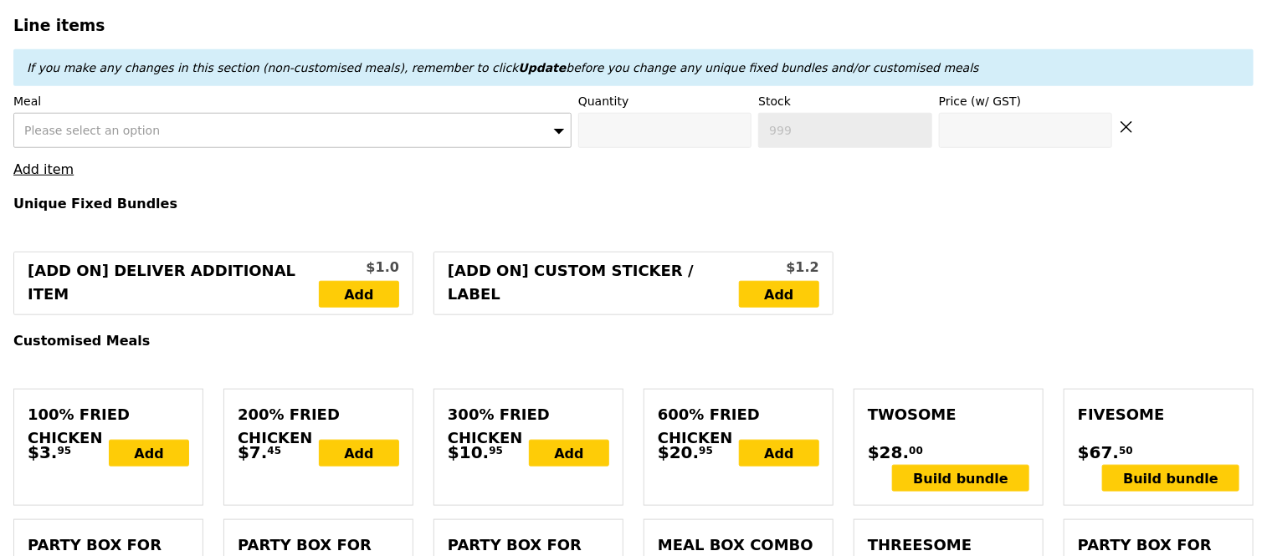
scroll to position [598, 0]
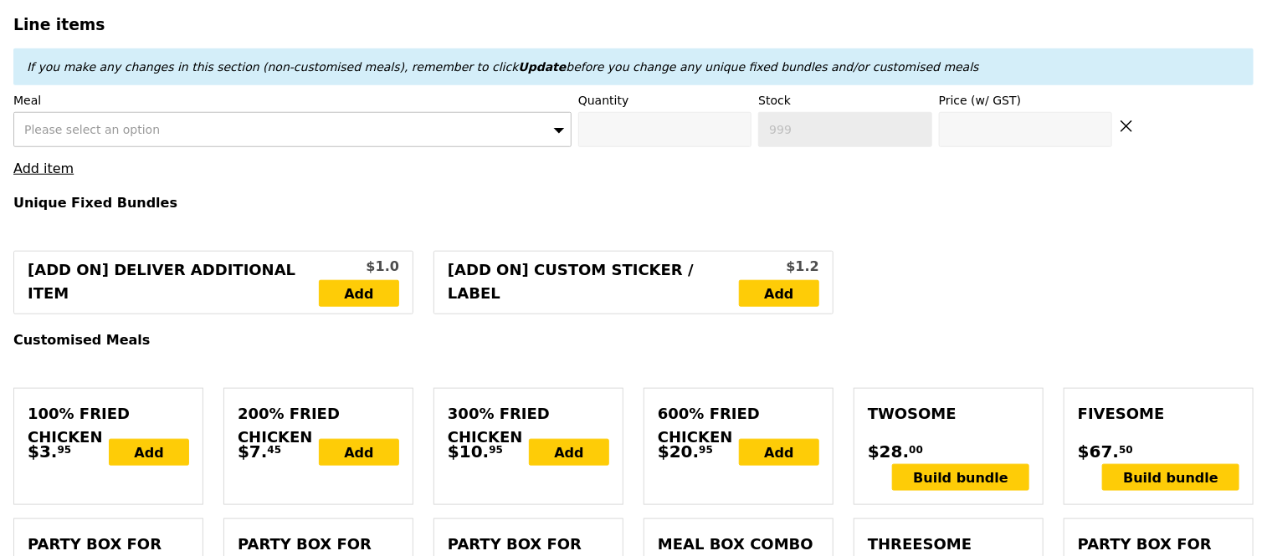
type textarea "Deliver at 11.30am. Call 8518 0977"
click at [79, 147] on div "Please select an option" at bounding box center [292, 129] width 558 height 35
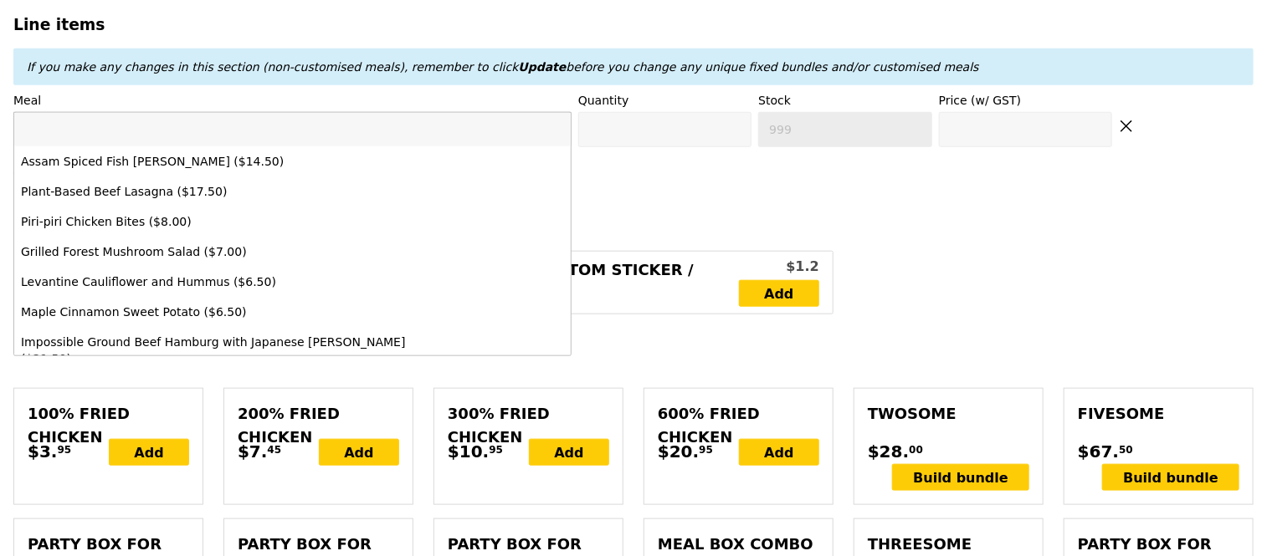
type input "Confirm"
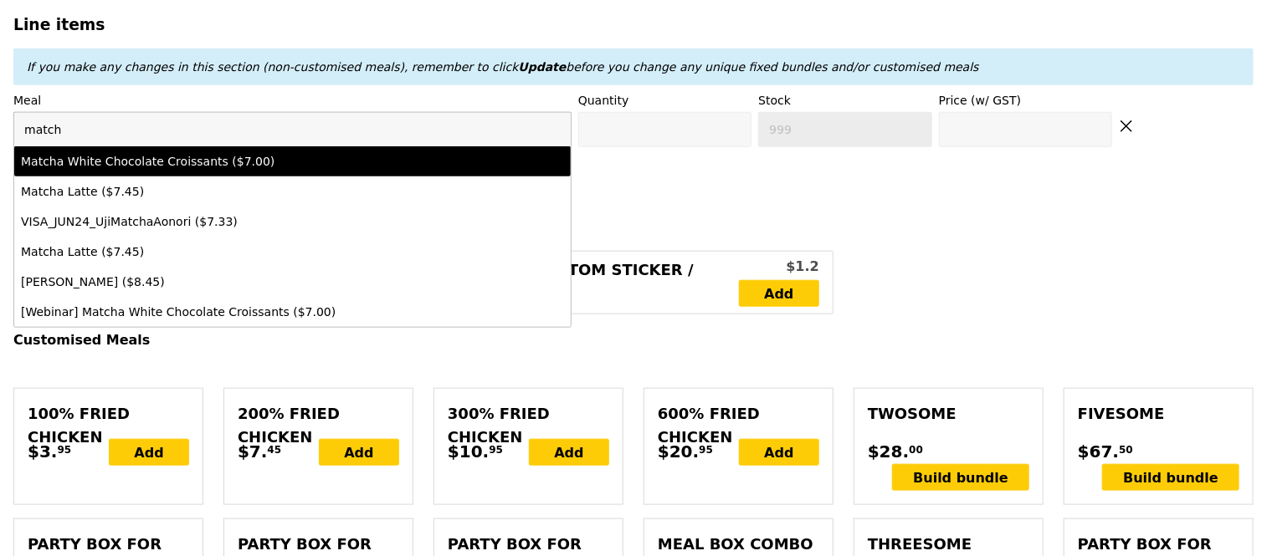
type input "match"
click at [112, 163] on li "Matcha White Chocolate Croissants ($7.00)" at bounding box center [292, 161] width 556 height 30
type input "Confirm anyway"
type input "0"
type input "500"
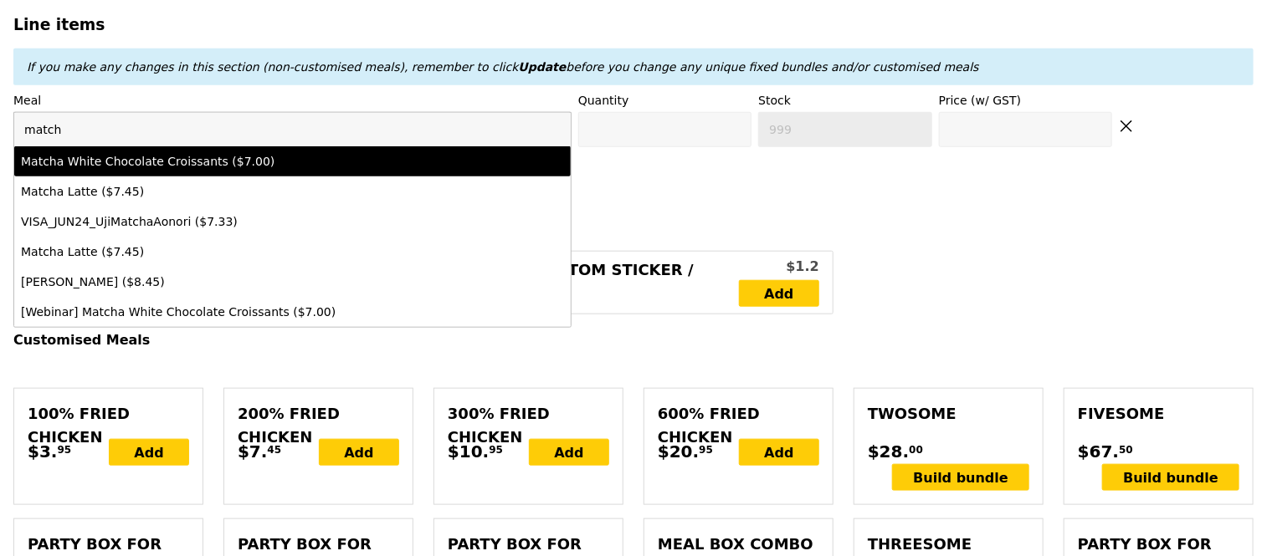
type input "7.0"
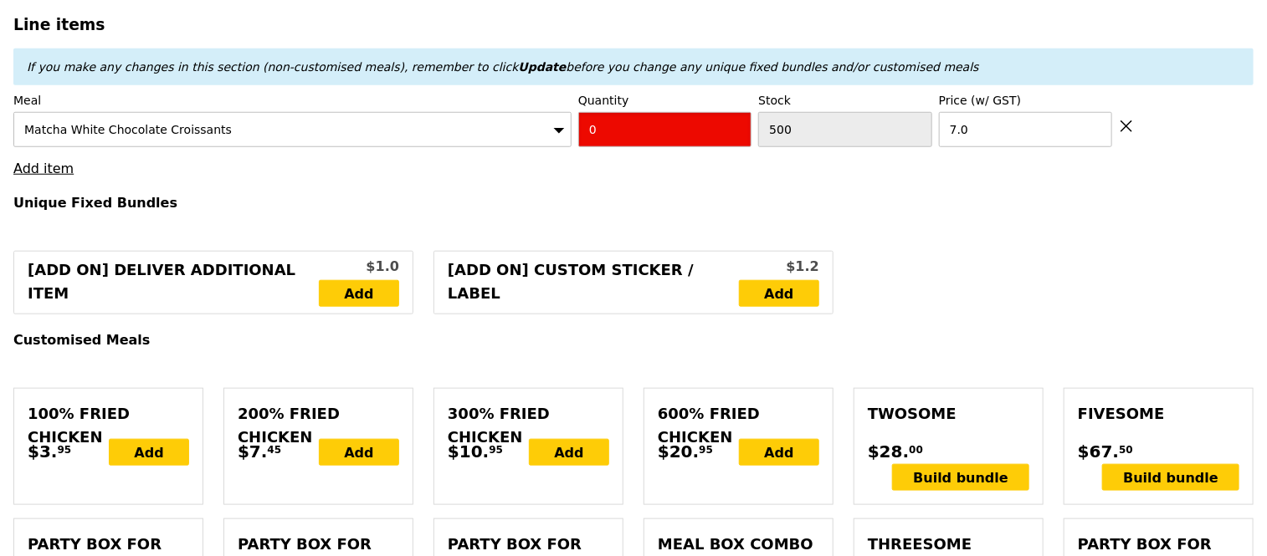
click at [663, 145] on input "0" at bounding box center [664, 129] width 173 height 35
type input "Confirm"
type input "30"
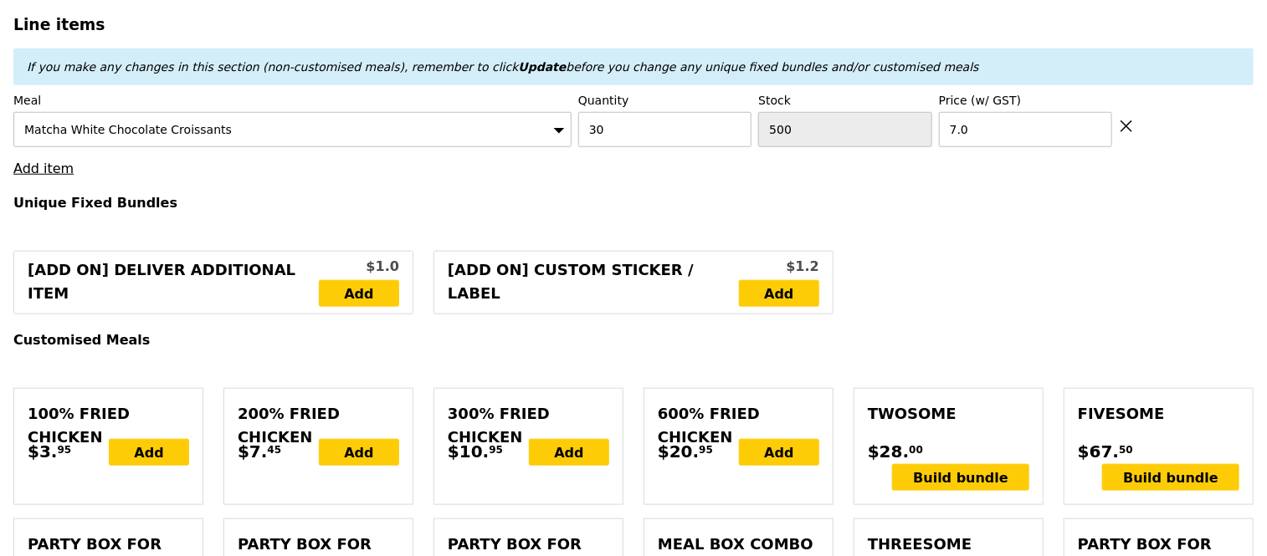
type input "Loading..."
click at [56, 177] on link "Add item" at bounding box center [43, 169] width 60 height 16
type input "210.00"
type input "3.62"
type input "3.95"
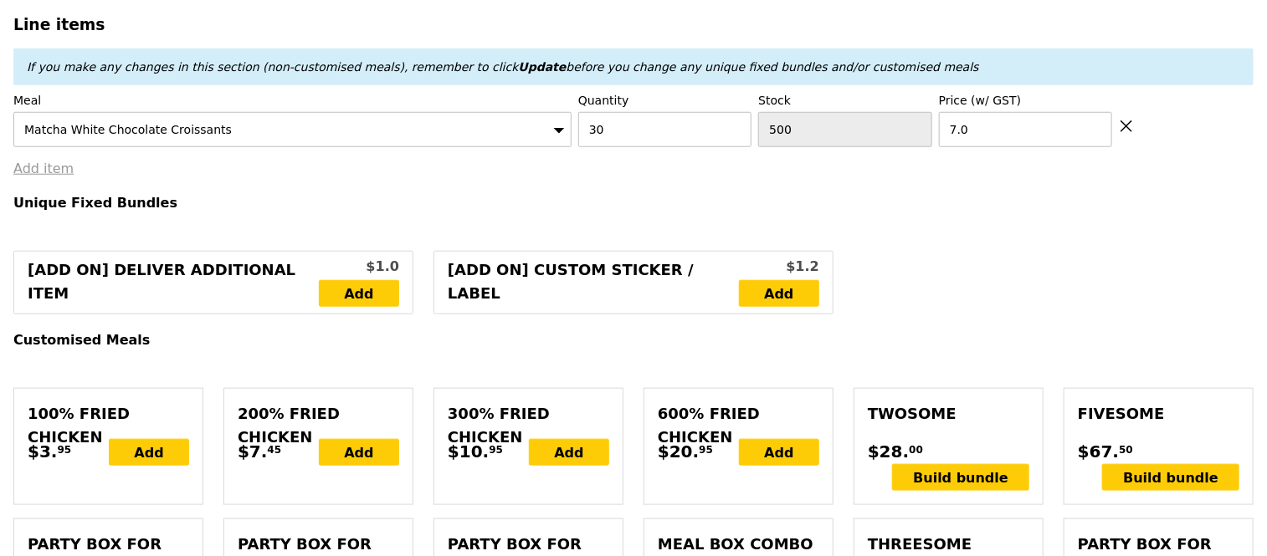
type input "213.95"
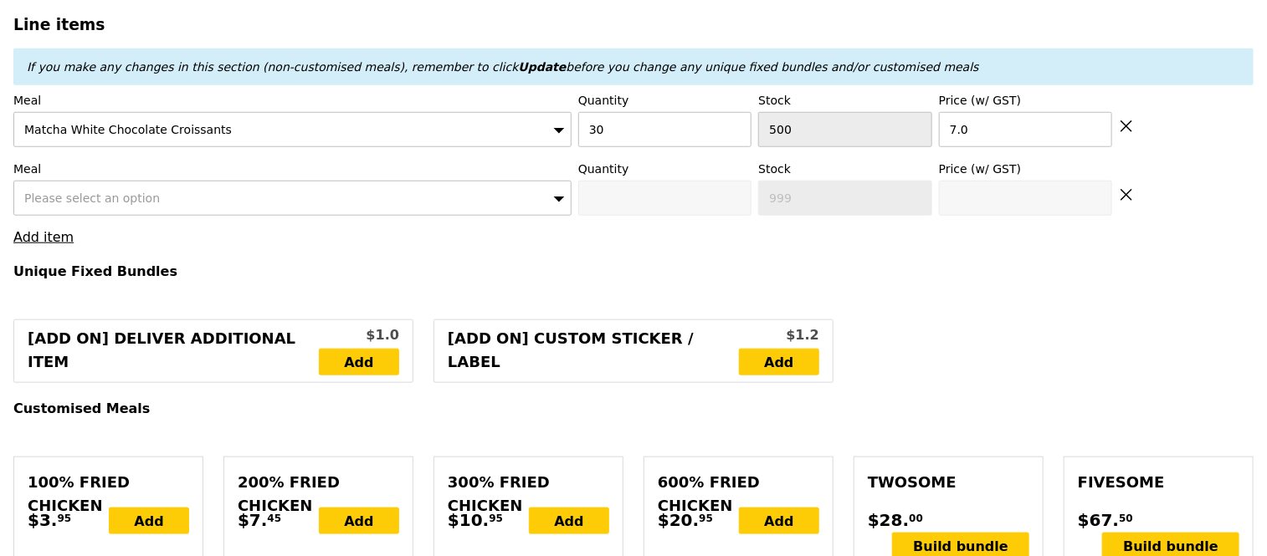
type input "Confirm"
click at [146, 213] on div "Please select an option" at bounding box center [292, 198] width 558 height 35
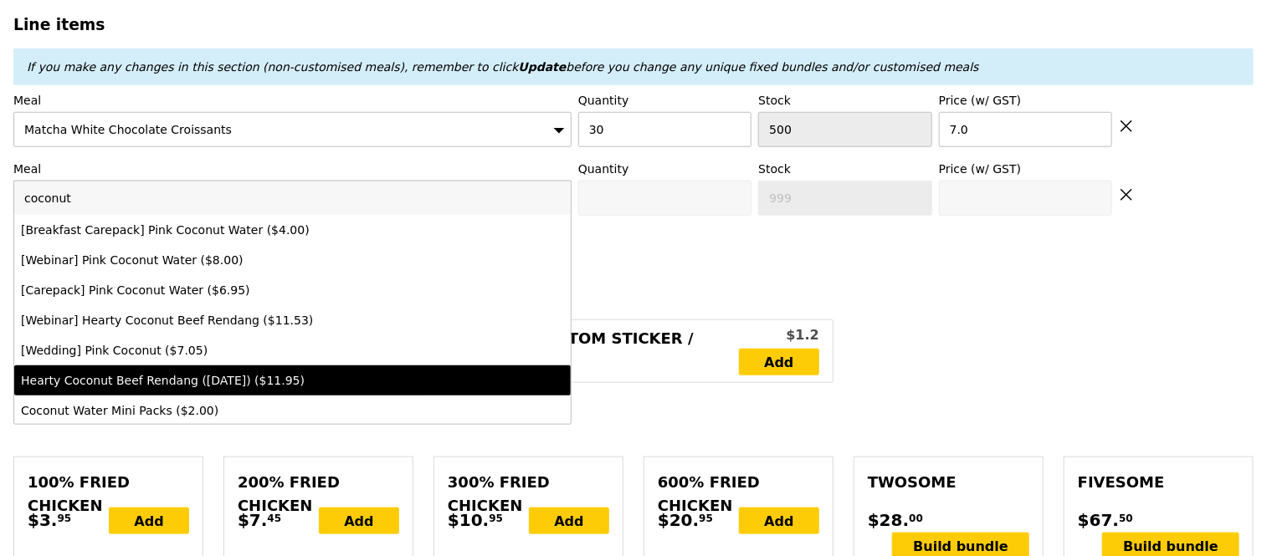
type input "coconut"
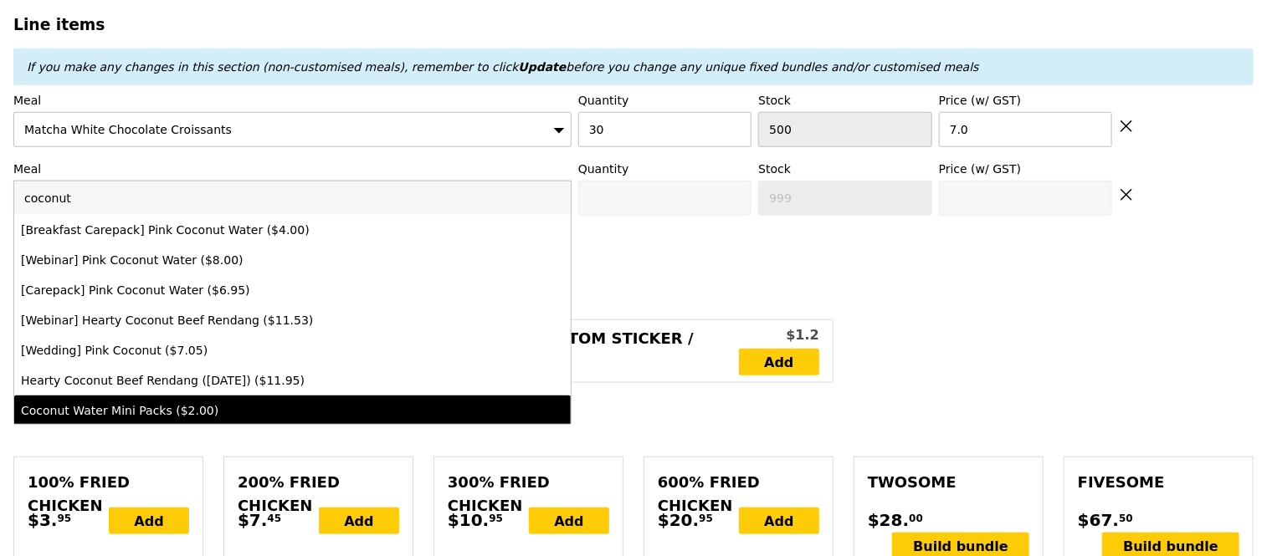
click at [190, 412] on li "Coconut Water Mini Packs ($2.00)" at bounding box center [292, 411] width 556 height 30
type input "Confirm anyway"
type input "0"
type input "2.0"
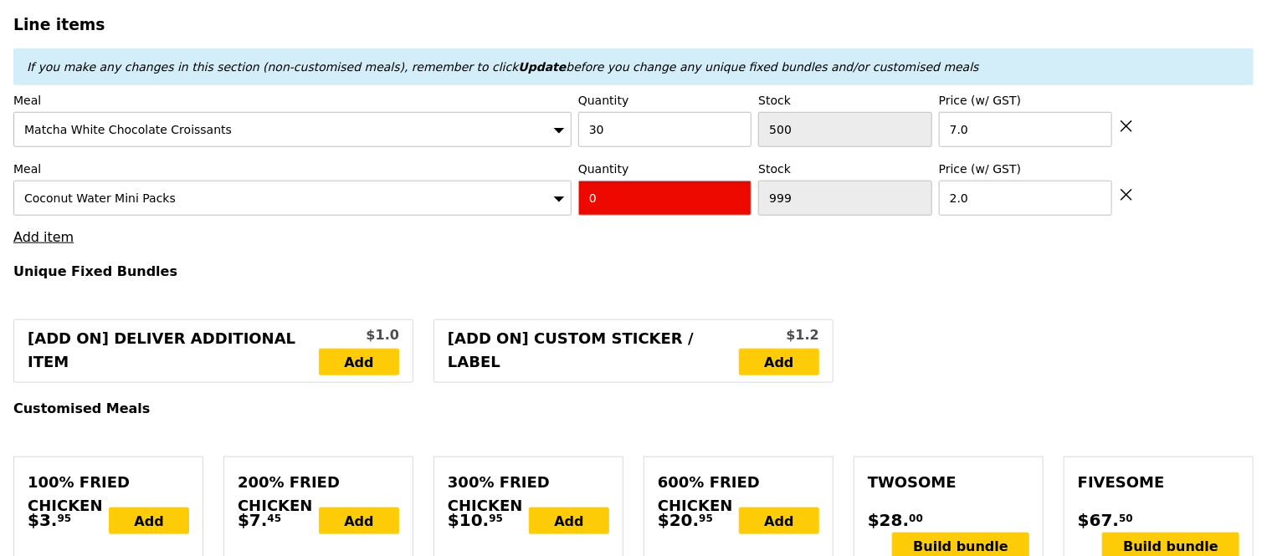
click at [665, 202] on input "0" at bounding box center [664, 198] width 173 height 35
type input "Confirm"
type input "30"
click at [658, 279] on h4 "Unique Fixed Bundles" at bounding box center [633, 272] width 1240 height 16
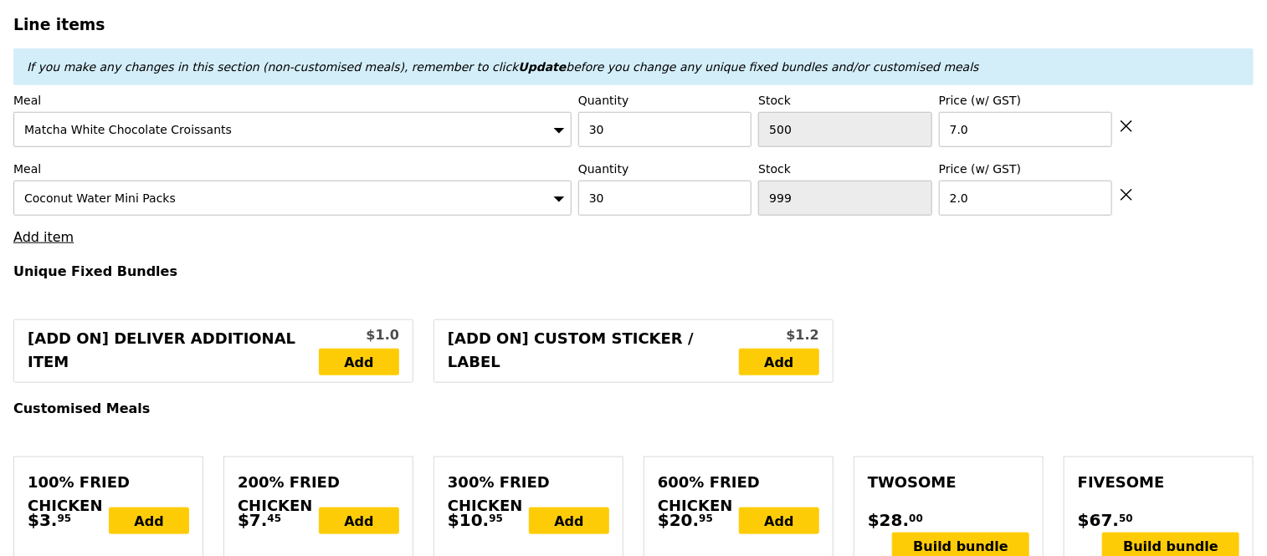
type input "Loading..."
type input "270.00"
type input "273.95"
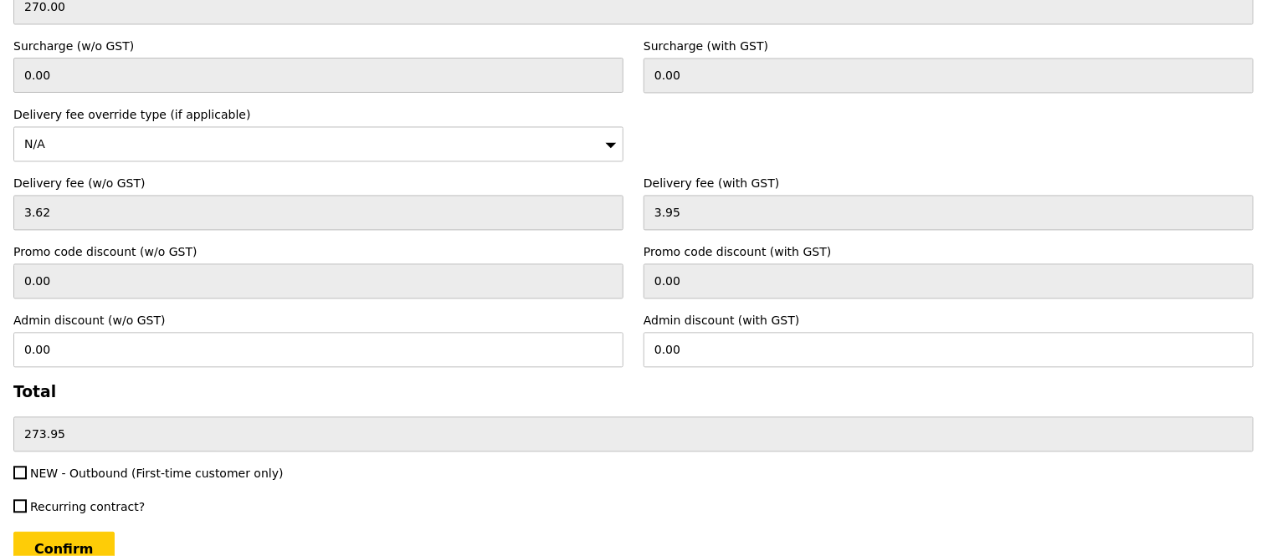
scroll to position [4403, 0]
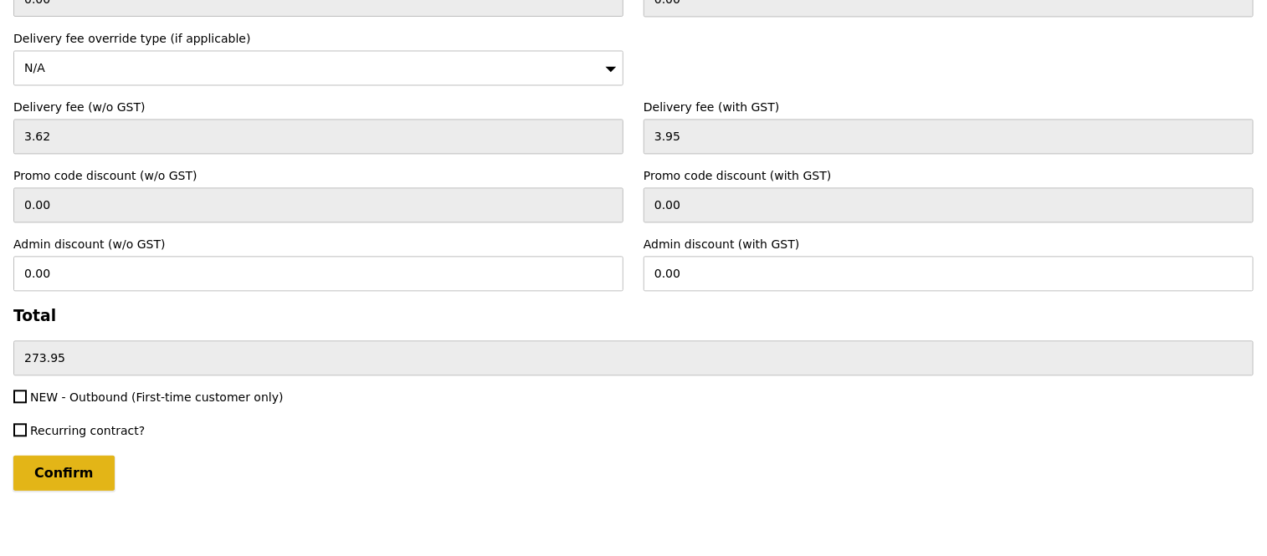
click at [44, 456] on input "Confirm" at bounding box center [63, 473] width 101 height 35
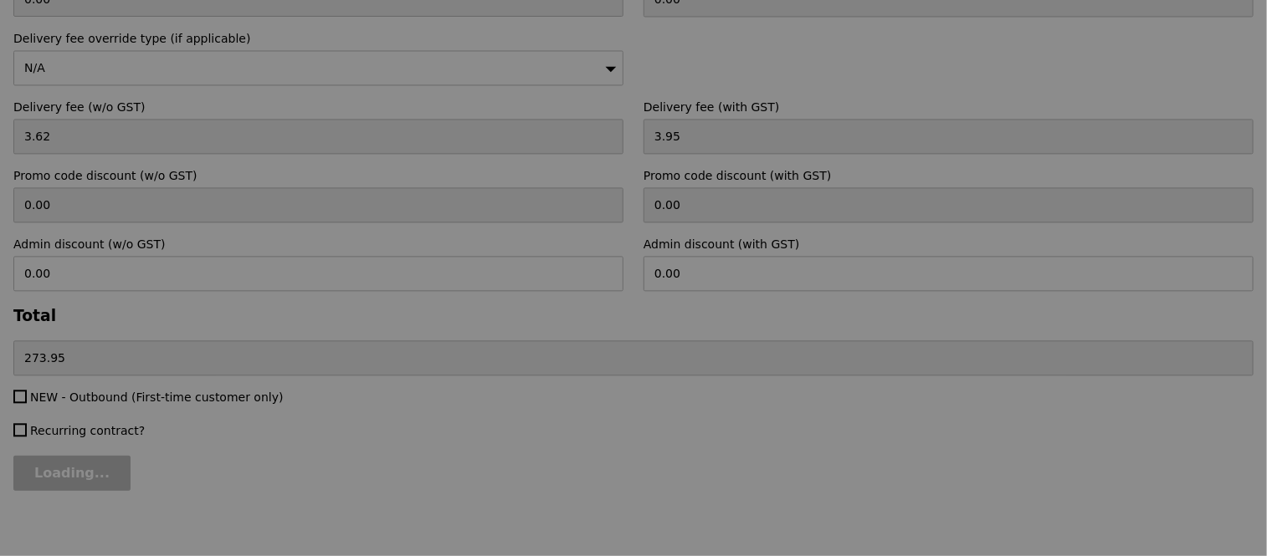
type input "Loading..."
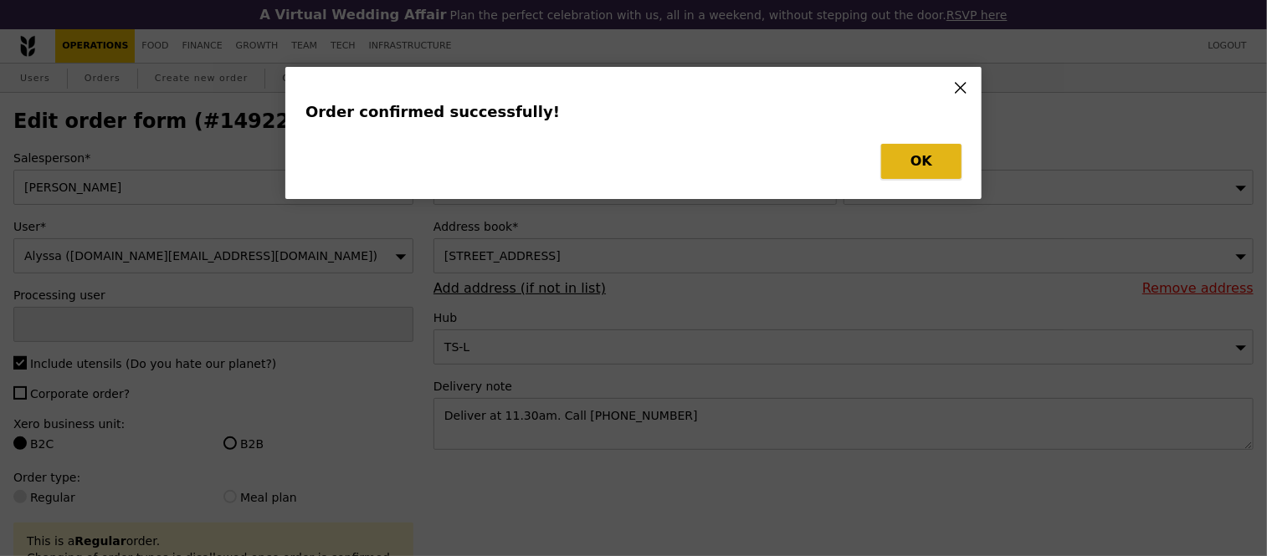
click at [921, 166] on button "OK" at bounding box center [921, 161] width 80 height 35
type input "Jhoana Castillo"
type input "Loading..."
checkbox input "false"
type input "1029"
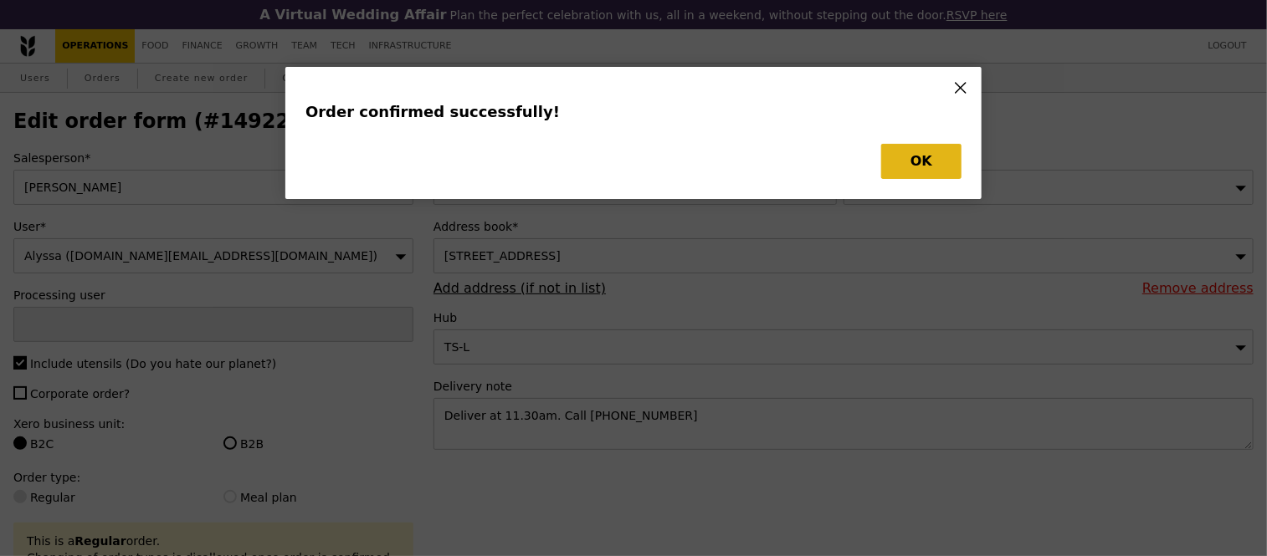
type input "2.00"
type input "500"
type input "7.00"
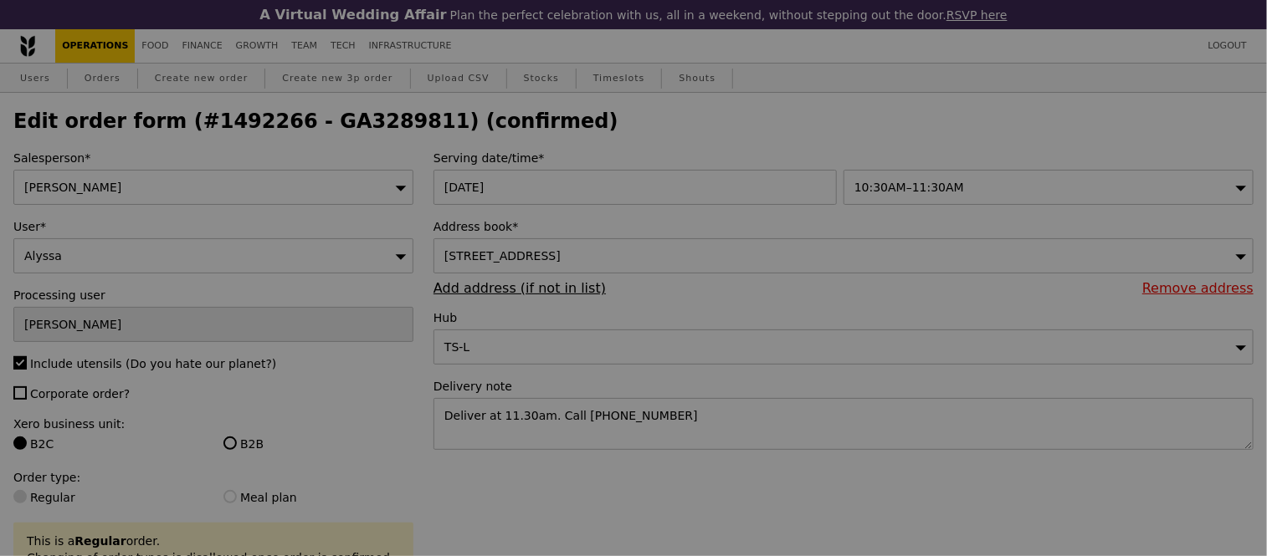
type input "470"
type input "Update"
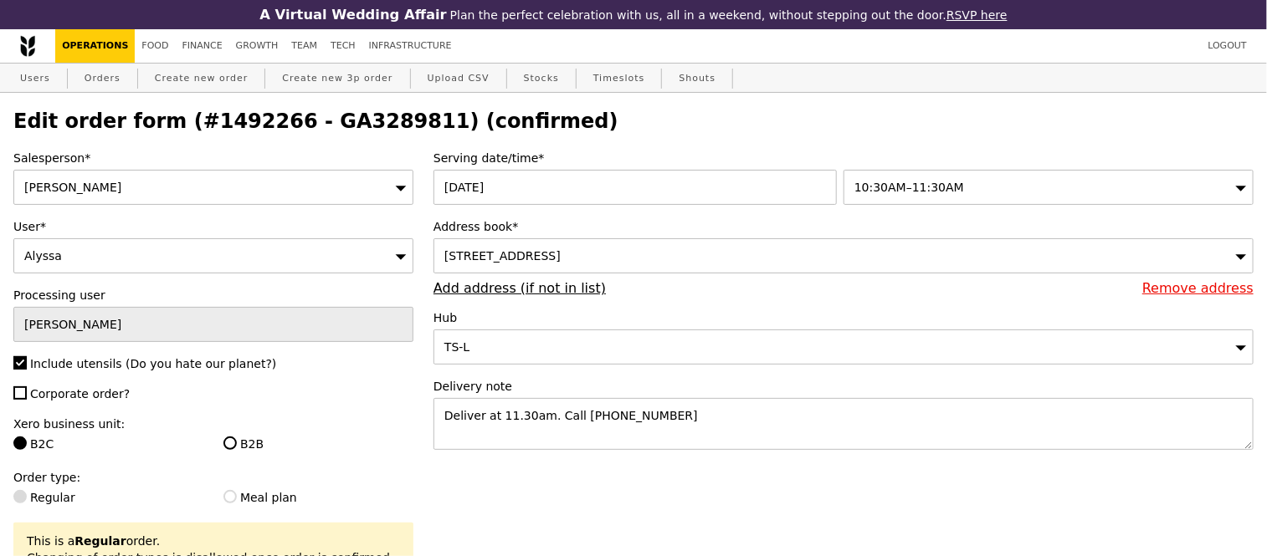
click at [353, 124] on h2 "Edit order form (#1492266 - GA3289811) (confirmed)" at bounding box center [633, 121] width 1240 height 23
copy h2 "GA3289811"
click at [110, 81] on link "Orders" at bounding box center [102, 79] width 49 height 30
select select "100"
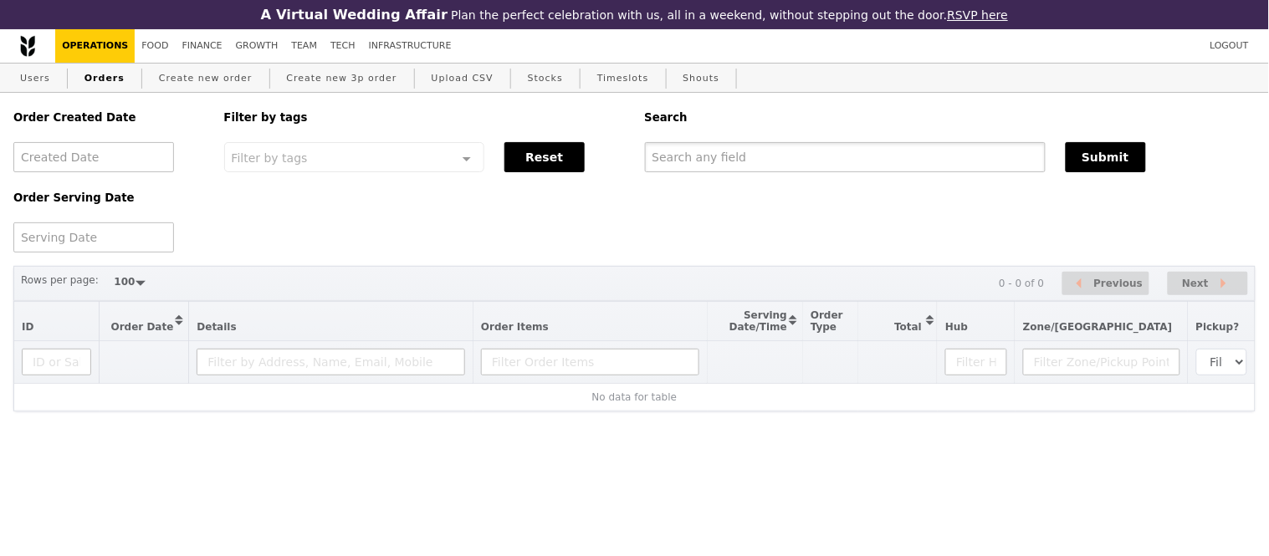
click at [683, 159] on input "text" at bounding box center [845, 157] width 401 height 30
paste input "GA3289811"
type input "GA3289811"
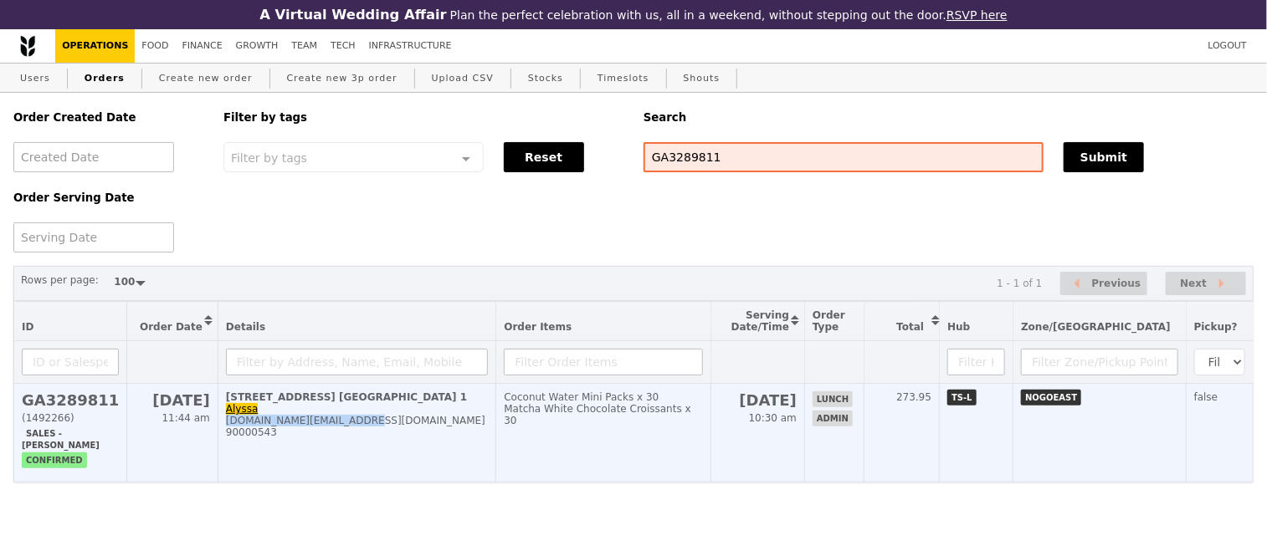
drag, startPoint x: 338, startPoint y: 442, endPoint x: 213, endPoint y: 441, distance: 125.5
click at [218, 441] on td "80 Airport Boulevard, #03-108 Changi Airport Terminal 1 Alyssa alyssa.ng@tr.shi…" at bounding box center [357, 433] width 279 height 99
copy div "alyssa.ng@tr.shiseido.com"
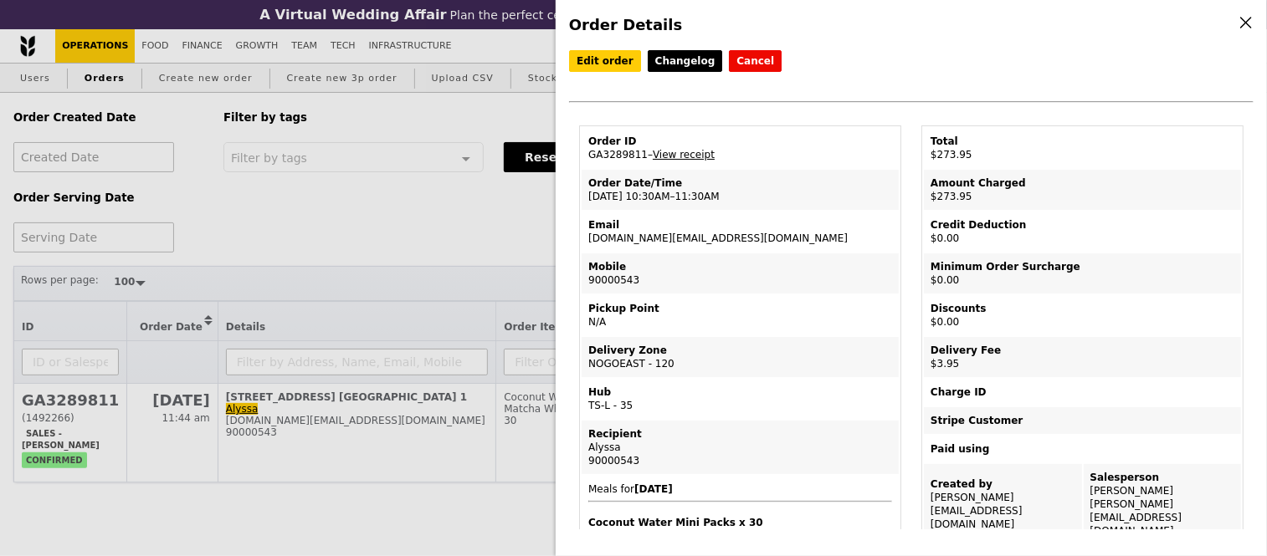
click at [371, 125] on div "Order Details Edit order Changelog Cancel Order ID GA3289811 – View receipt Ord…" at bounding box center [633, 278] width 1267 height 556
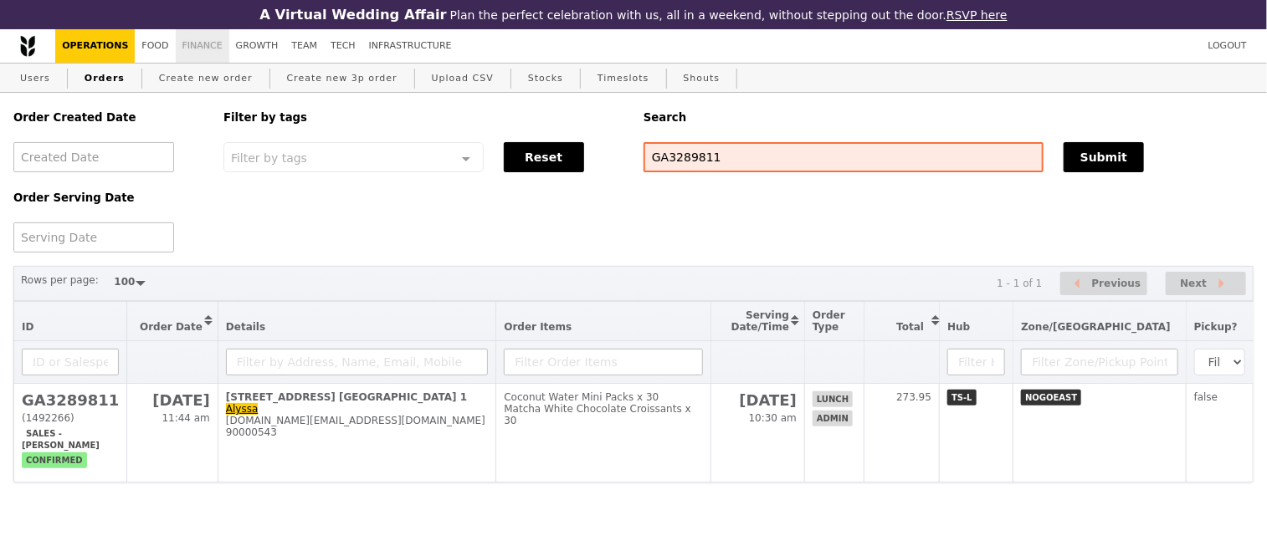
click at [201, 54] on link "Finance" at bounding box center [203, 45] width 54 height 33
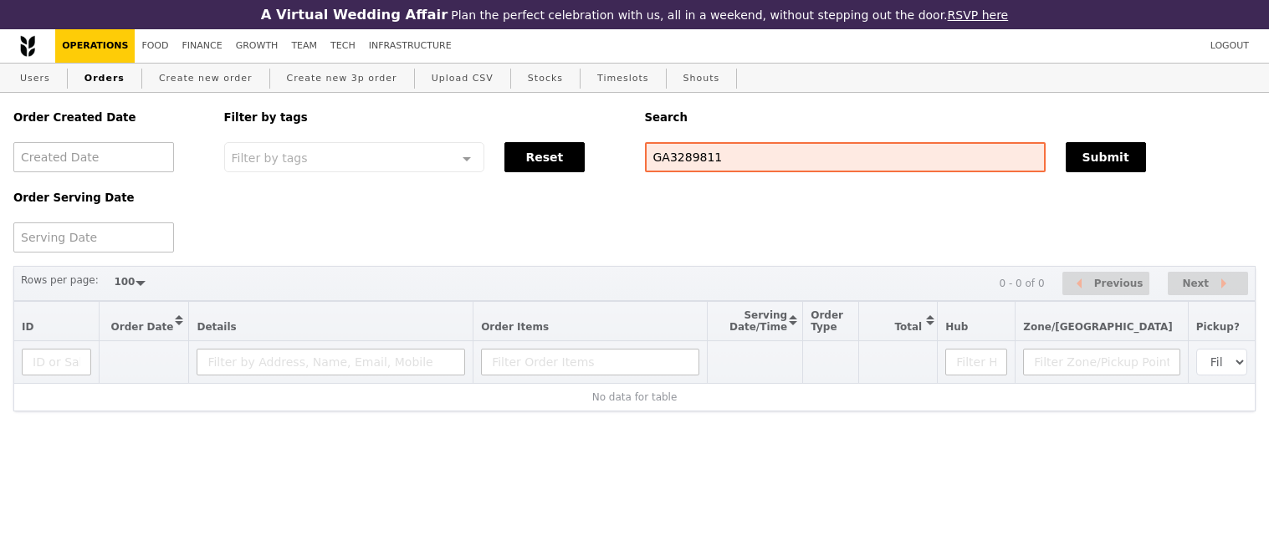
select select "100"
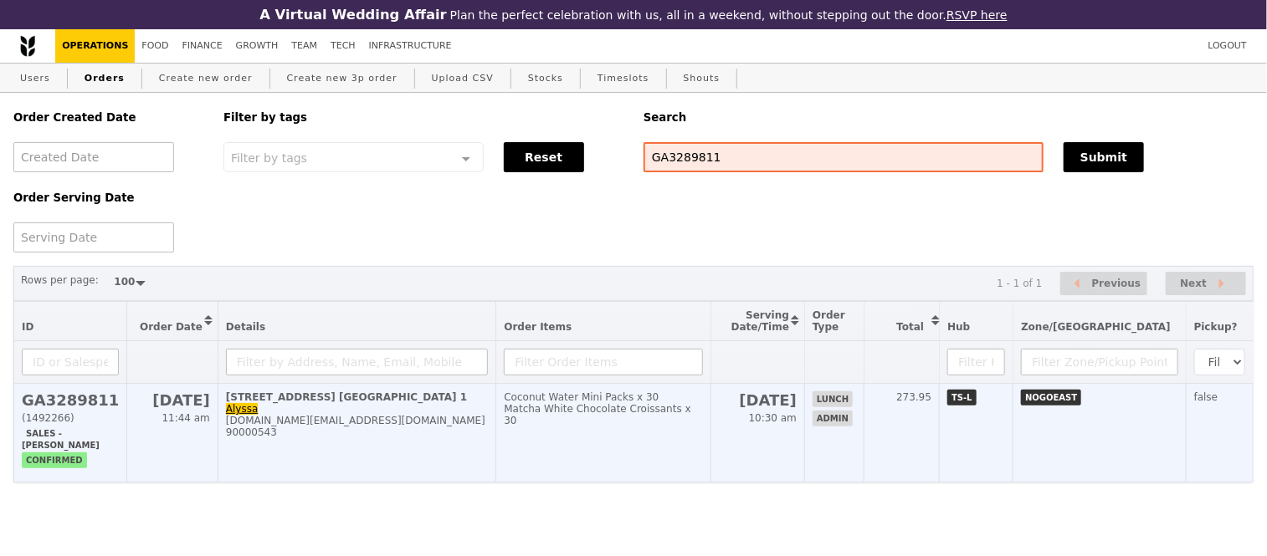
click at [73, 404] on h2 "GA3289811" at bounding box center [70, 401] width 97 height 18
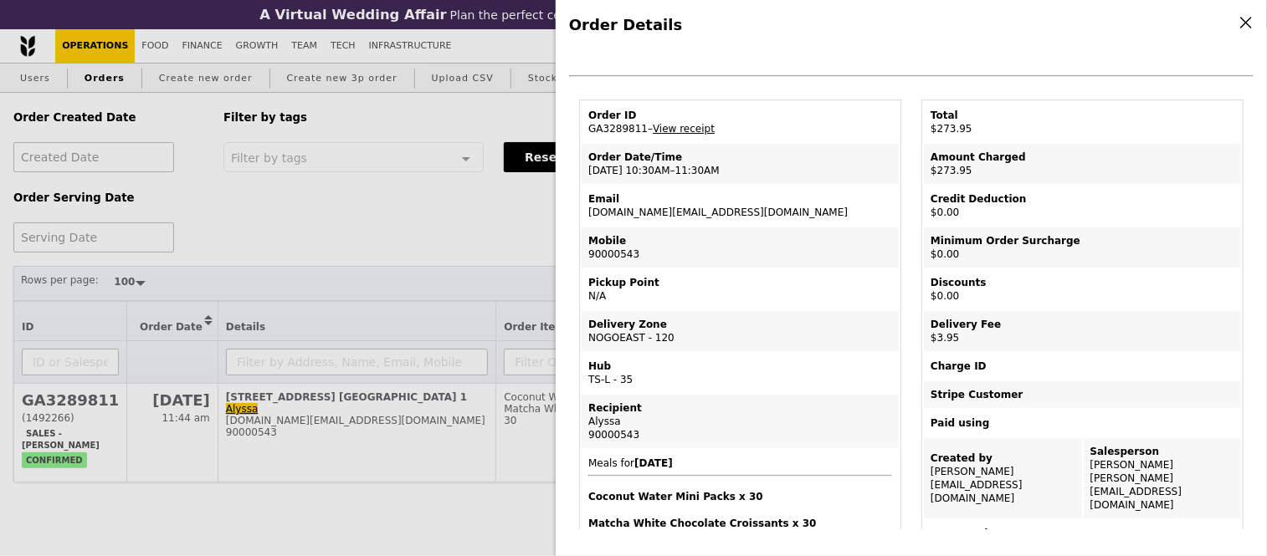
scroll to position [28, 0]
click at [680, 133] on link "View receipt" at bounding box center [684, 127] width 62 height 12
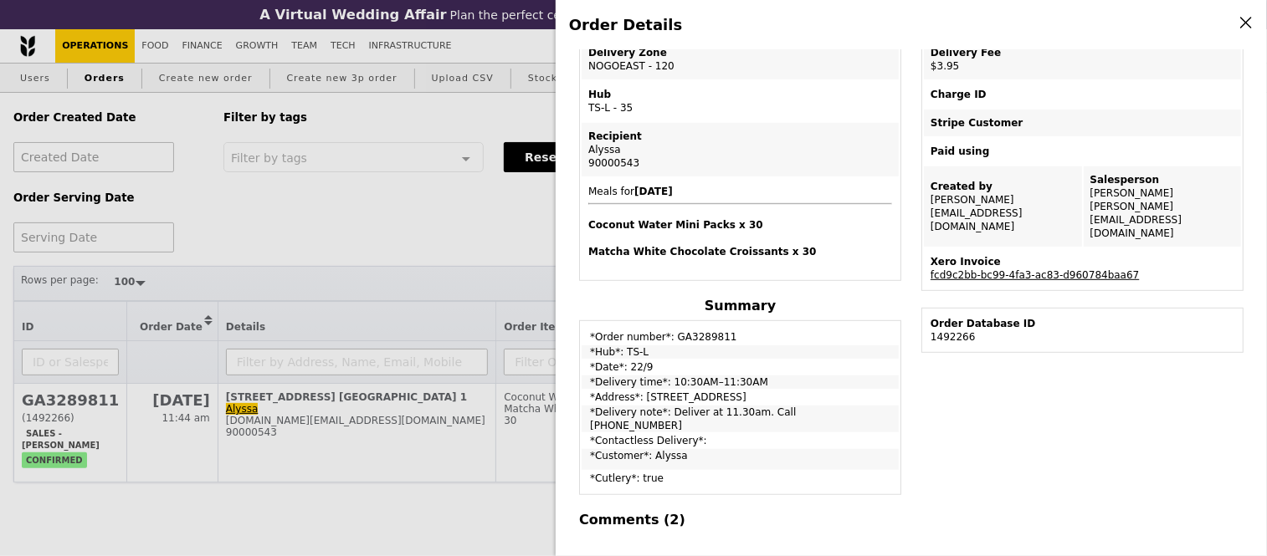
scroll to position [297, 0]
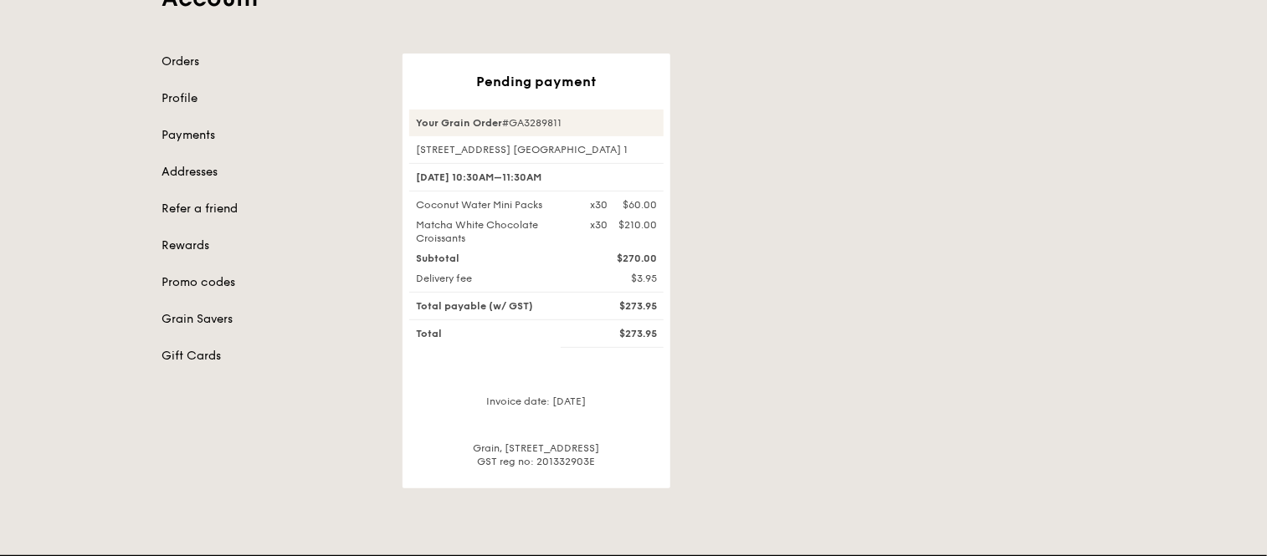
scroll to position [166, 0]
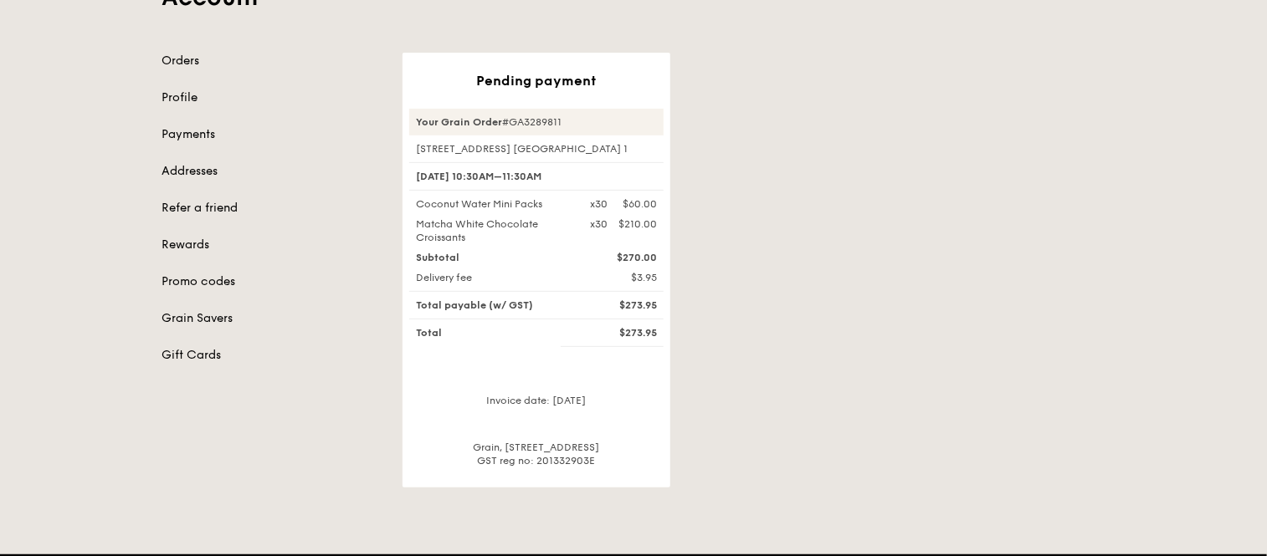
click at [528, 118] on div "Your Grain Order #GA3289811" at bounding box center [536, 122] width 254 height 27
copy div "GA3289811"
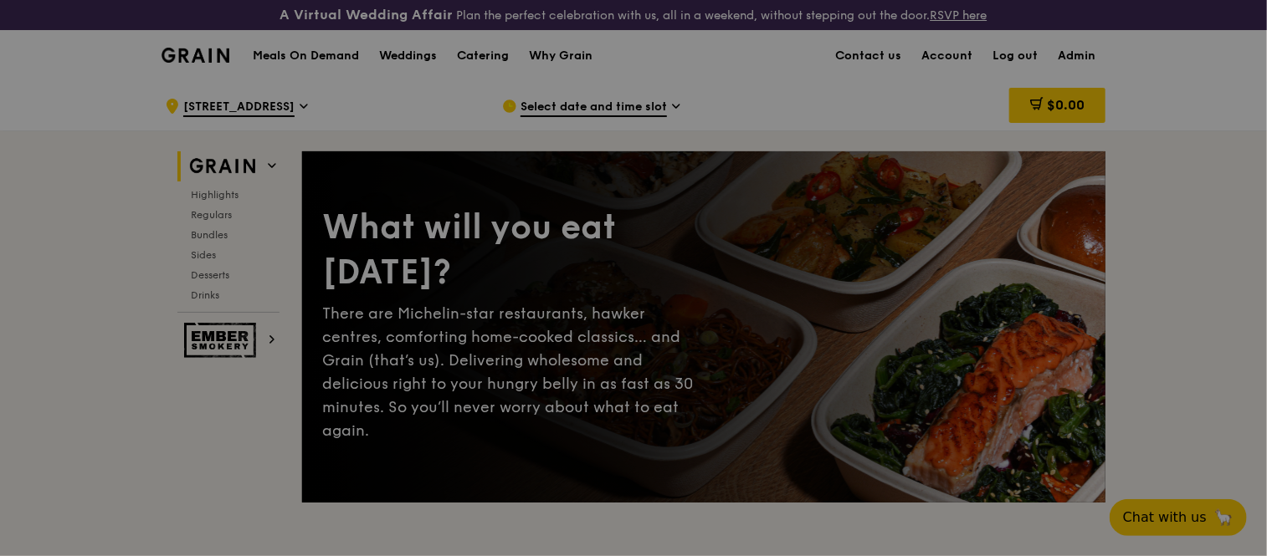
click at [412, 23] on div at bounding box center [633, 278] width 1267 height 556
click at [494, 54] on div at bounding box center [633, 278] width 1267 height 556
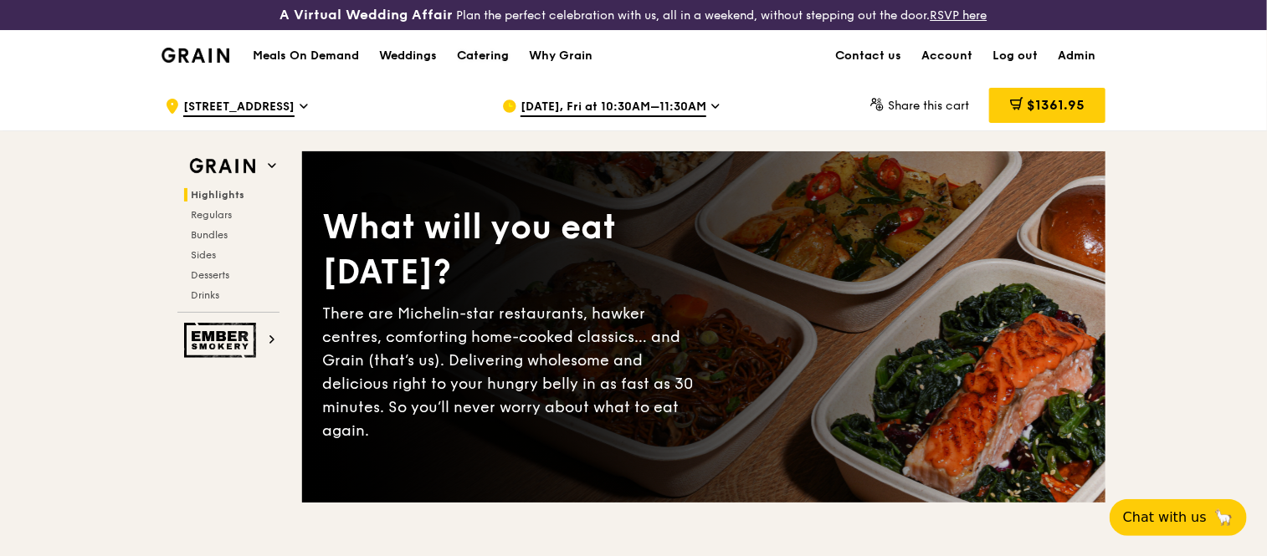
click at [482, 49] on div "Catering" at bounding box center [483, 56] width 52 height 50
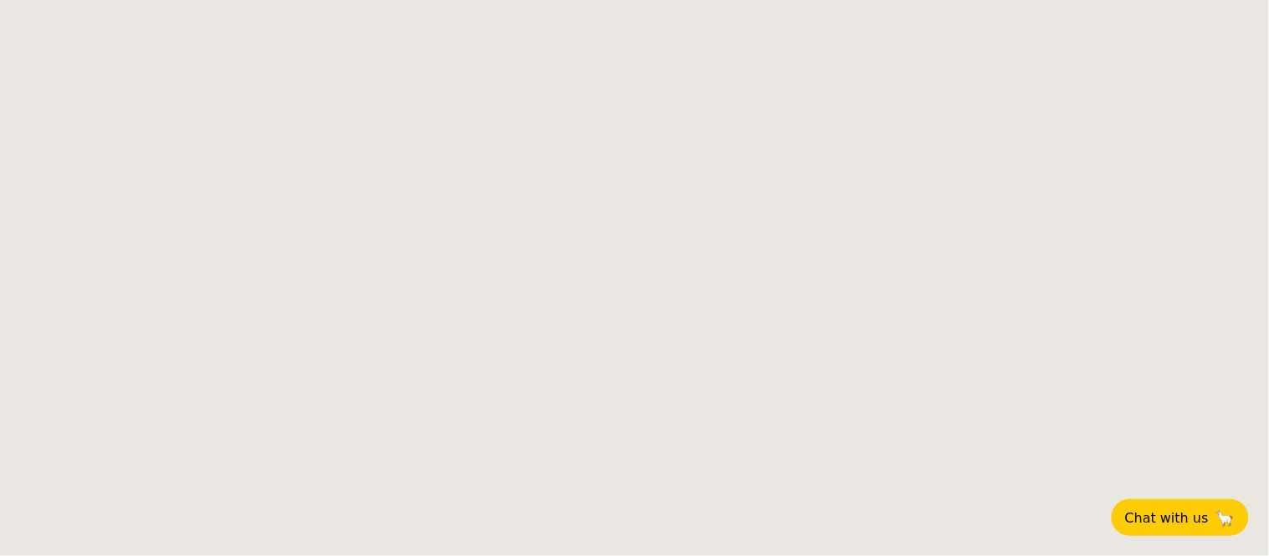
select select
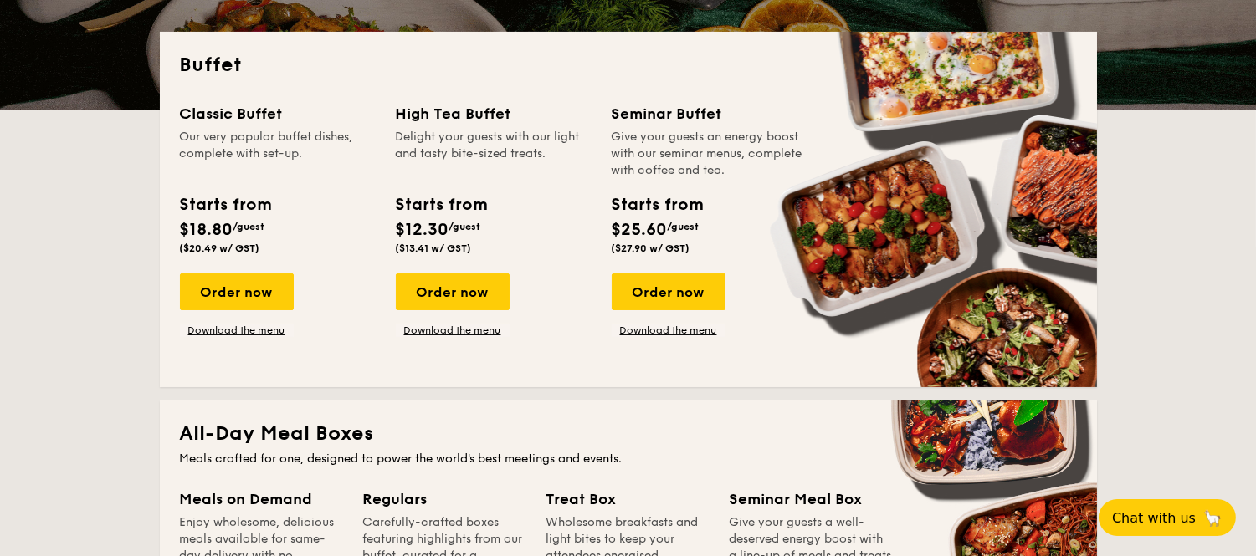
scroll to position [393, 0]
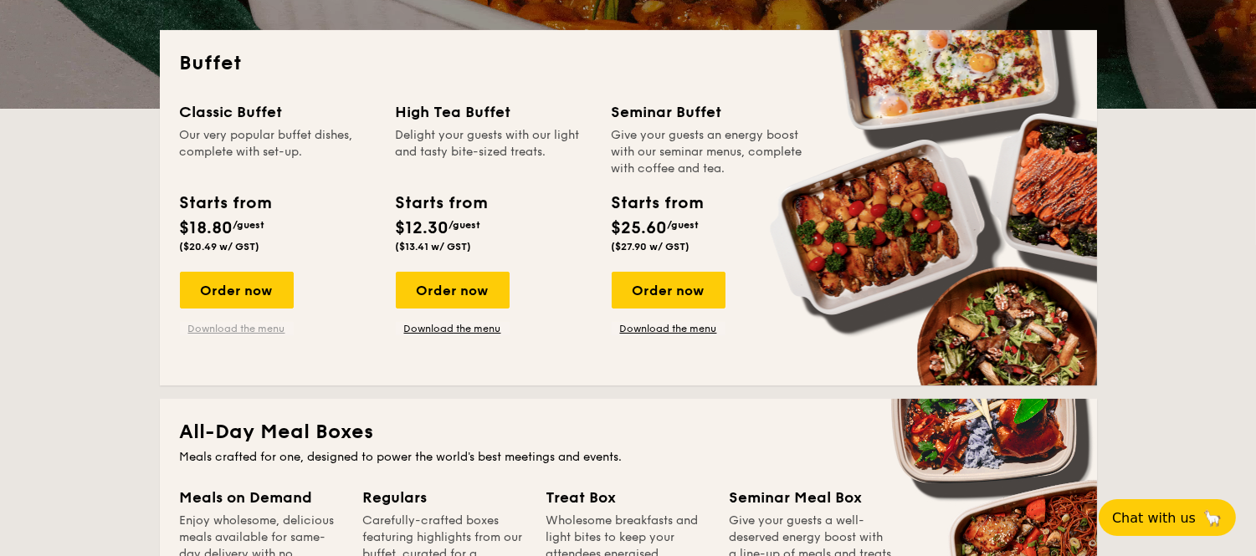
click at [256, 326] on link "Download the menu" at bounding box center [237, 328] width 114 height 13
